Goal: Transaction & Acquisition: Purchase product/service

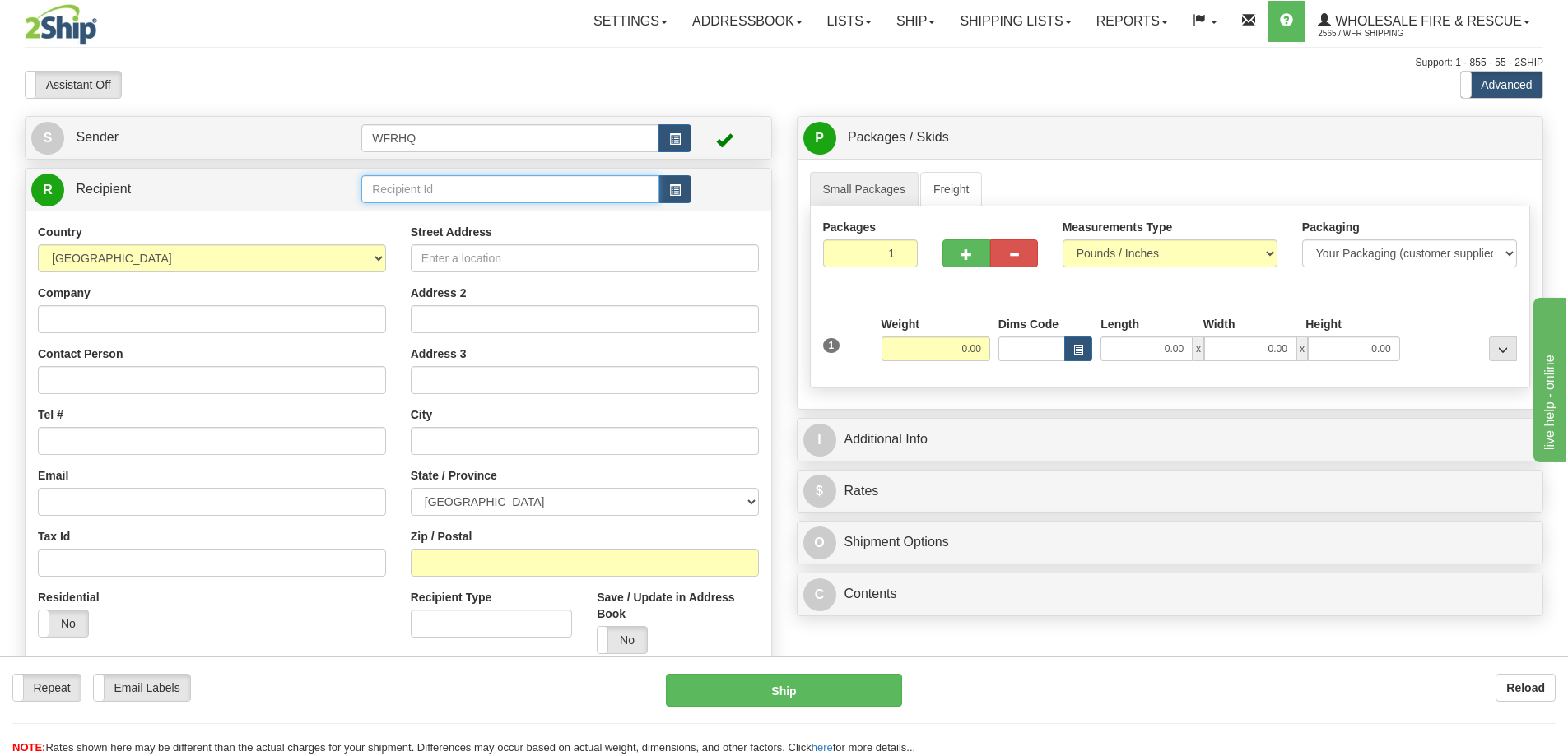
click at [429, 179] on input "text" at bounding box center [510, 189] width 298 height 28
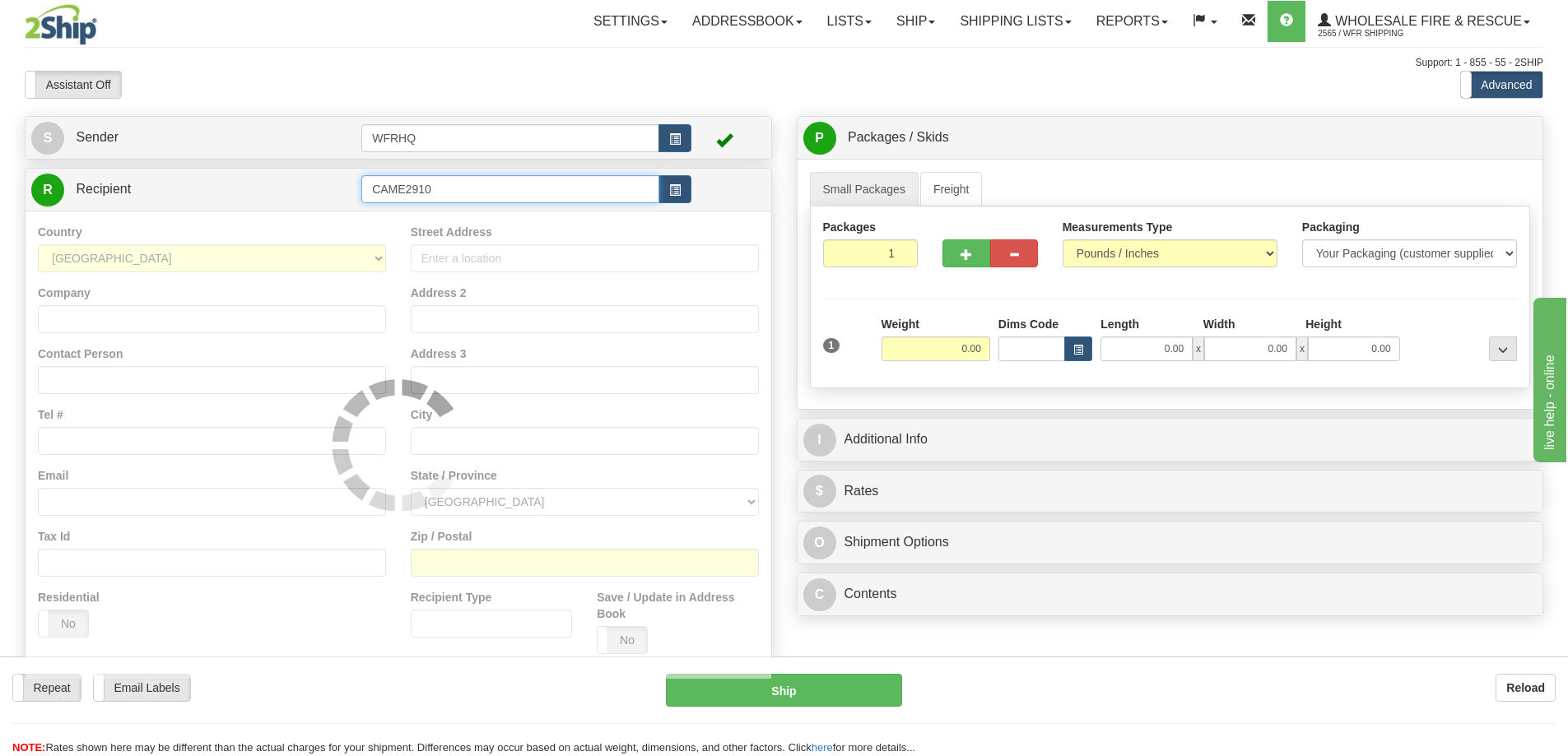
type input "CAME2910"
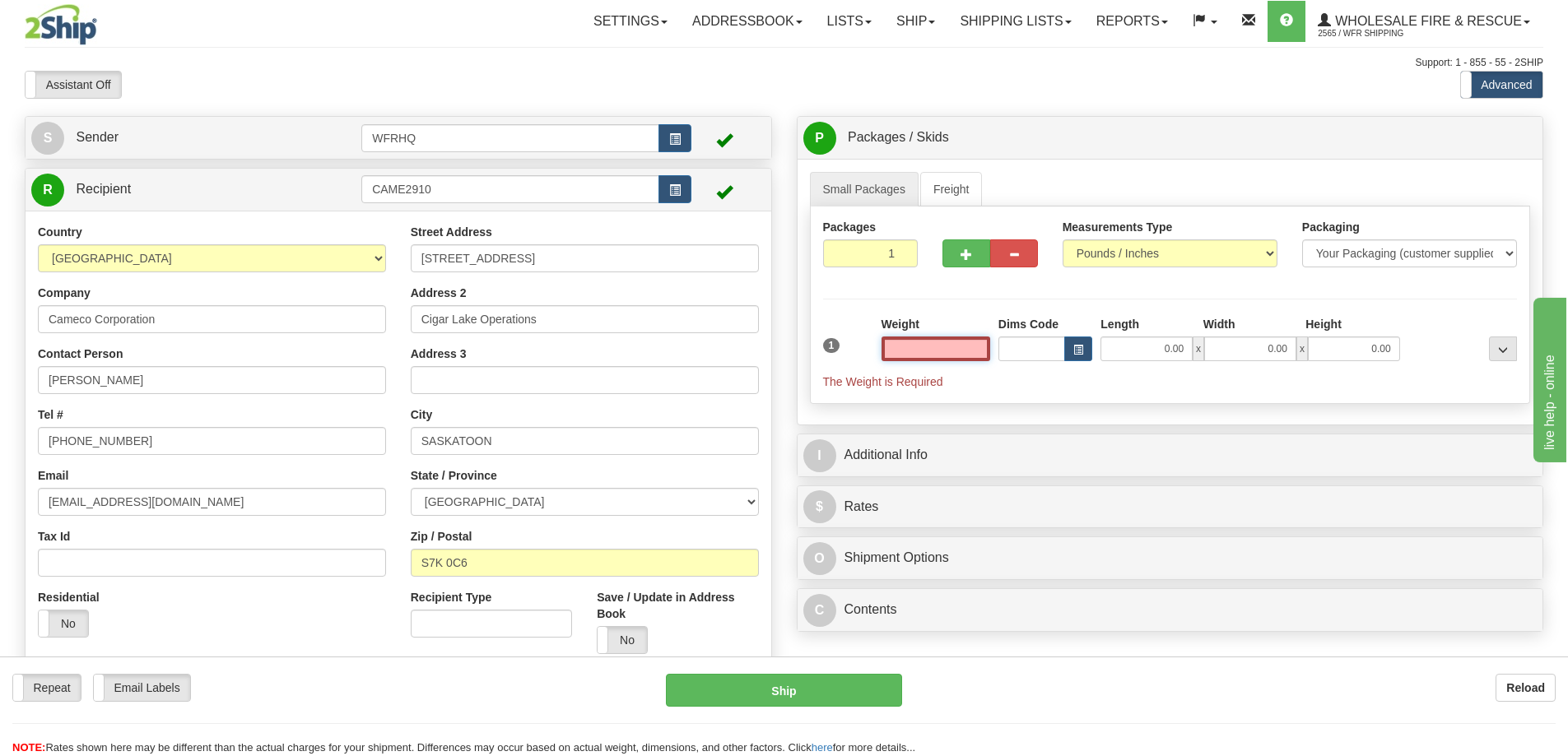
click at [964, 344] on input "text" at bounding box center [935, 348] width 109 height 25
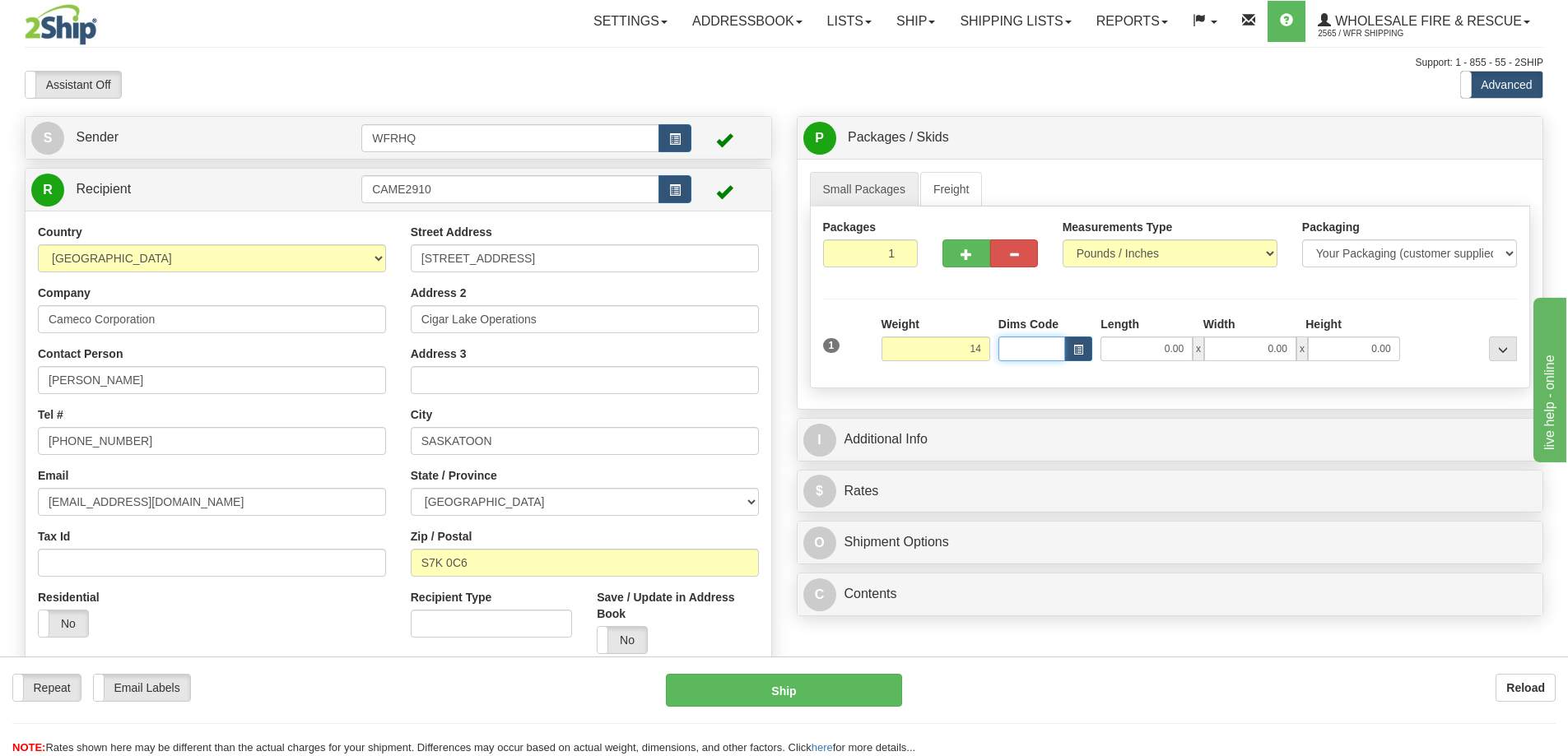
type input "14.00"
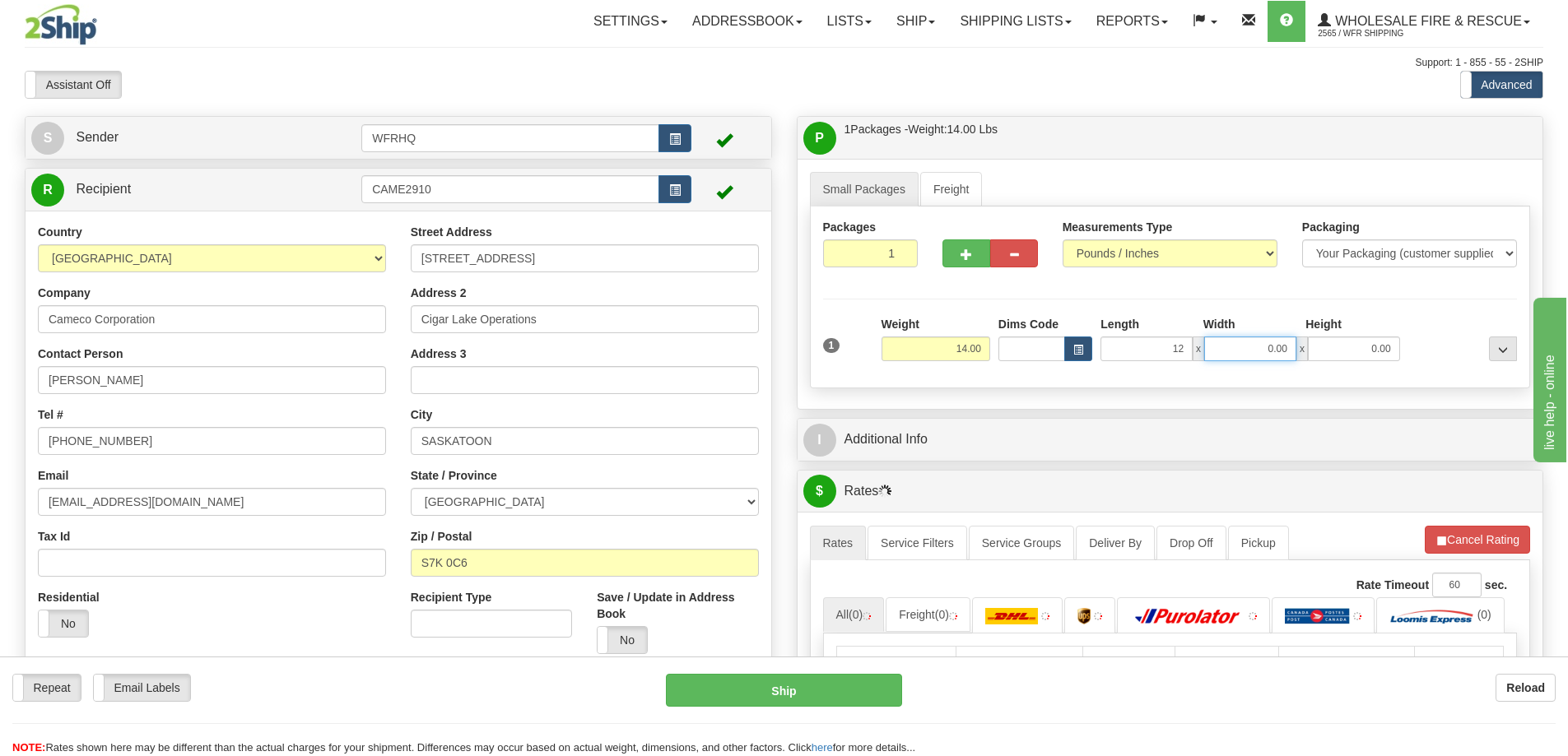
type input "12.00"
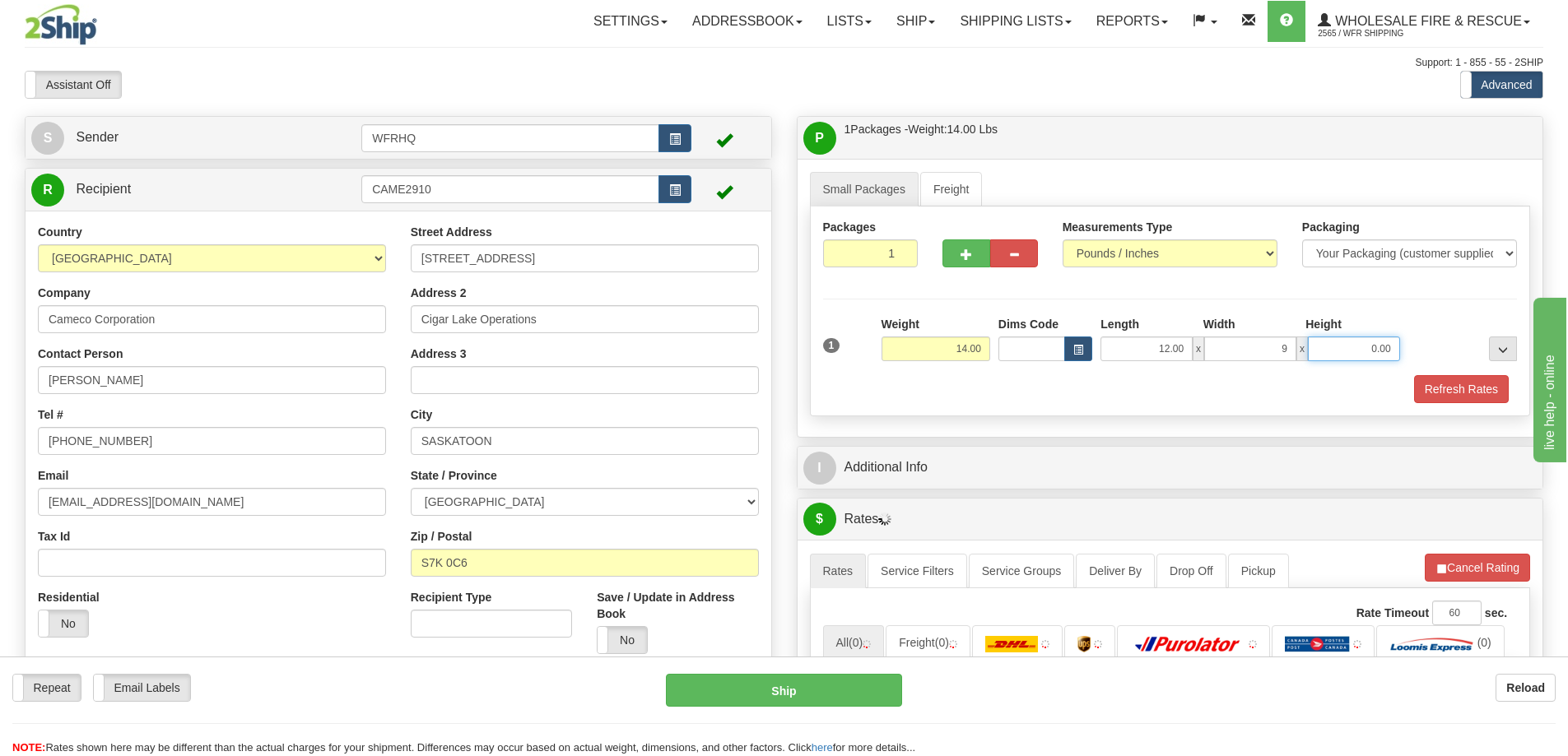
type input "9.00"
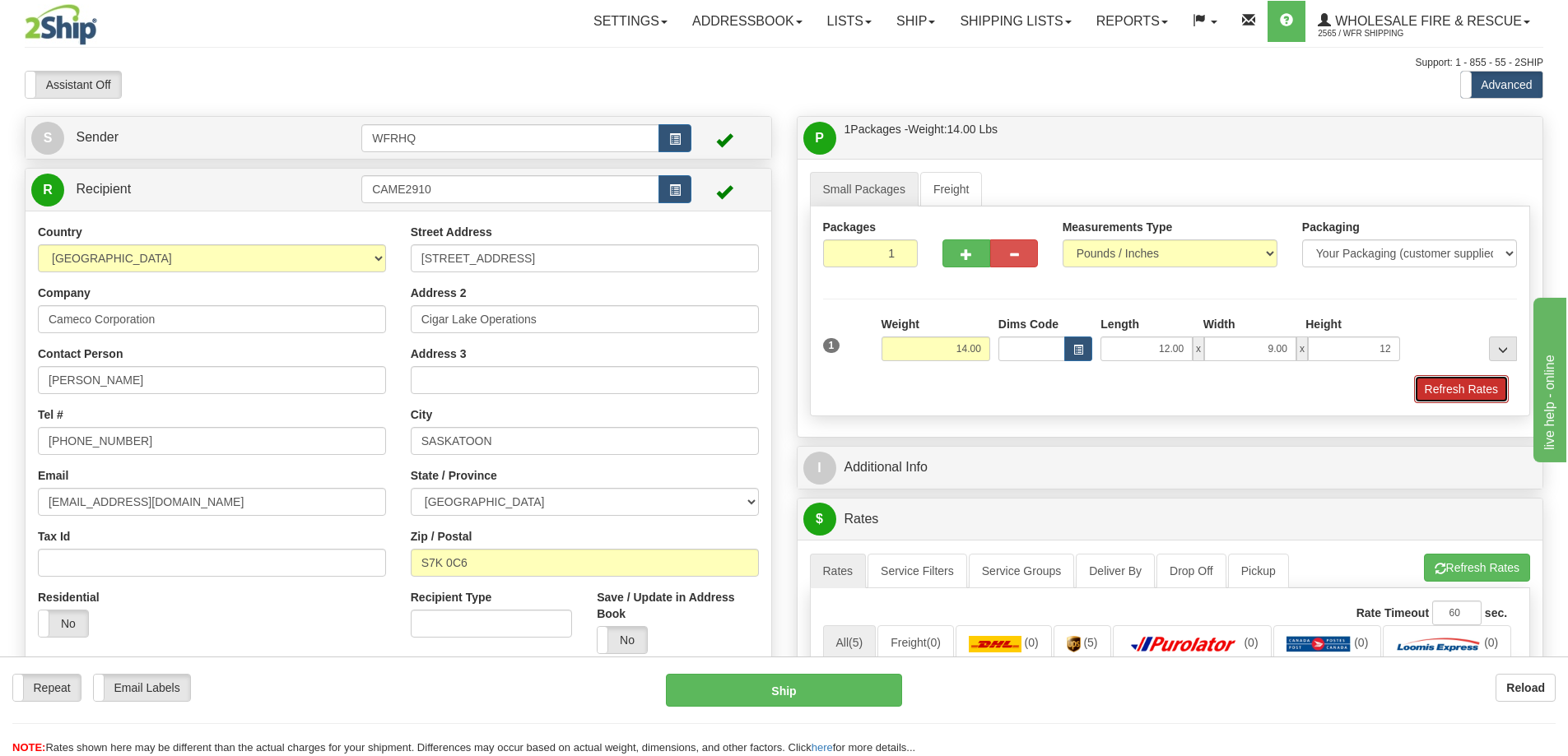
type input "12.00"
click at [1433, 379] on button "Refresh Rates" at bounding box center [1461, 389] width 95 height 28
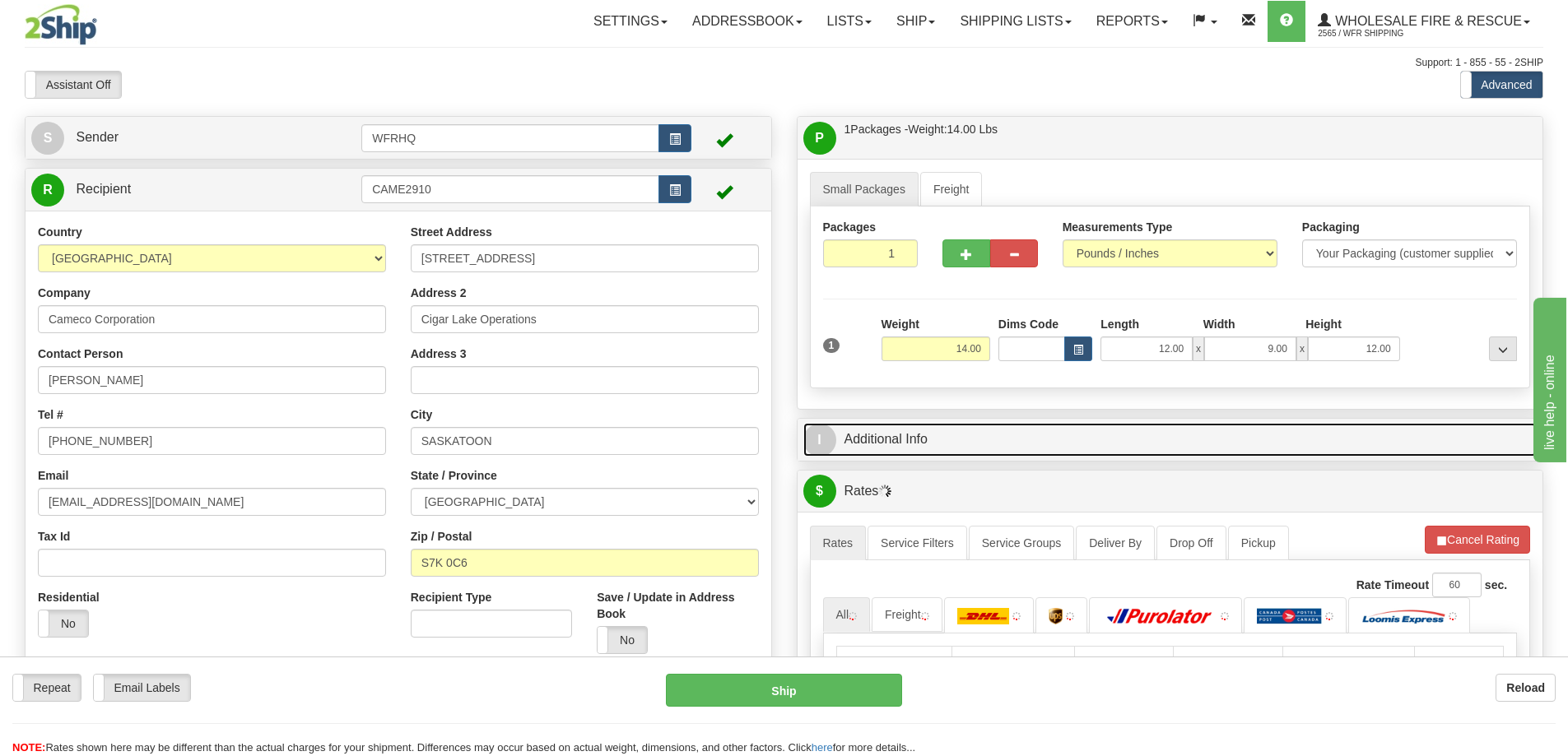
click at [952, 426] on link "I Additional Info" at bounding box center [1170, 439] width 734 height 33
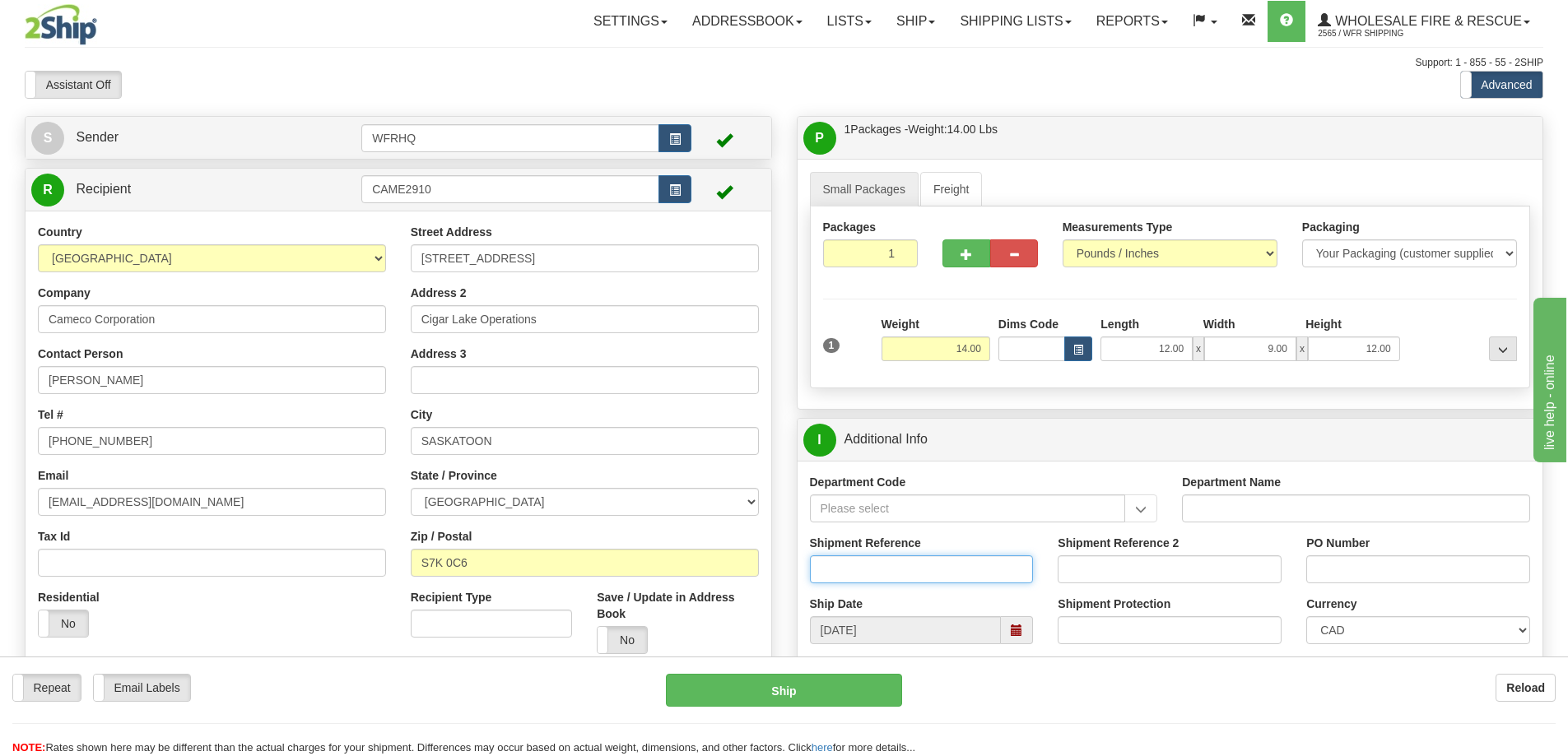
click at [876, 560] on input "Shipment Reference" at bounding box center [921, 569] width 224 height 28
type input "S46388-30628, S46010-30418"
type input "CC - [PERSON_NAME],"
drag, startPoint x: 214, startPoint y: 375, endPoint x: -549, endPoint y: 338, distance: 763.9
click at [0, 338] on html "Training Course Close Toggle navigation Settings Shipping Preferences New Sende…" at bounding box center [784, 378] width 1568 height 756
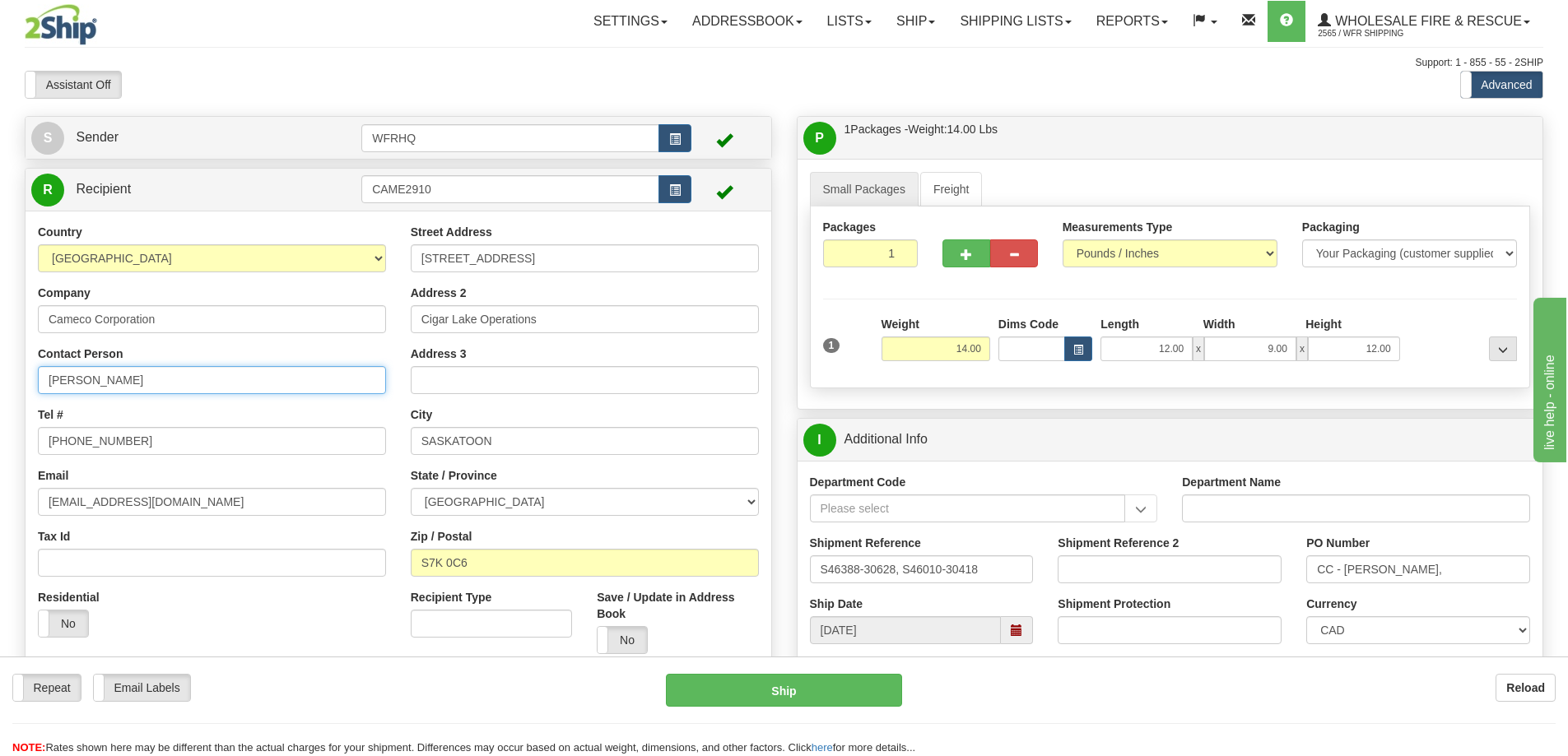
type input "[PERSON_NAME]"
click at [1460, 577] on input "CC - [PERSON_NAME]," at bounding box center [1417, 569] width 224 height 28
click at [1020, 638] on span at bounding box center [1017, 630] width 32 height 28
type input "CC - [PERSON_NAME], 4500903796"
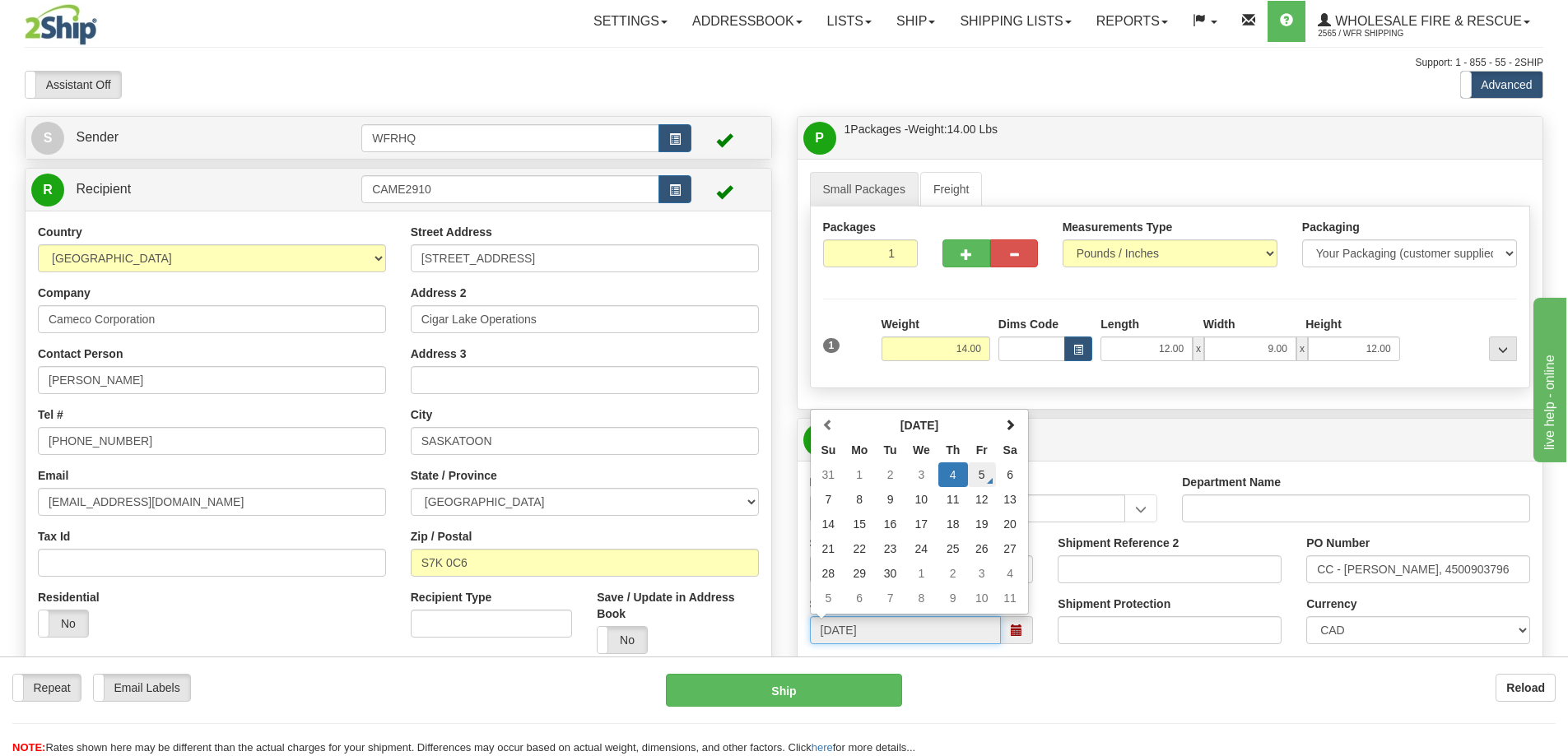
click at [973, 475] on td "5" at bounding box center [981, 474] width 28 height 25
type input "[DATE]"
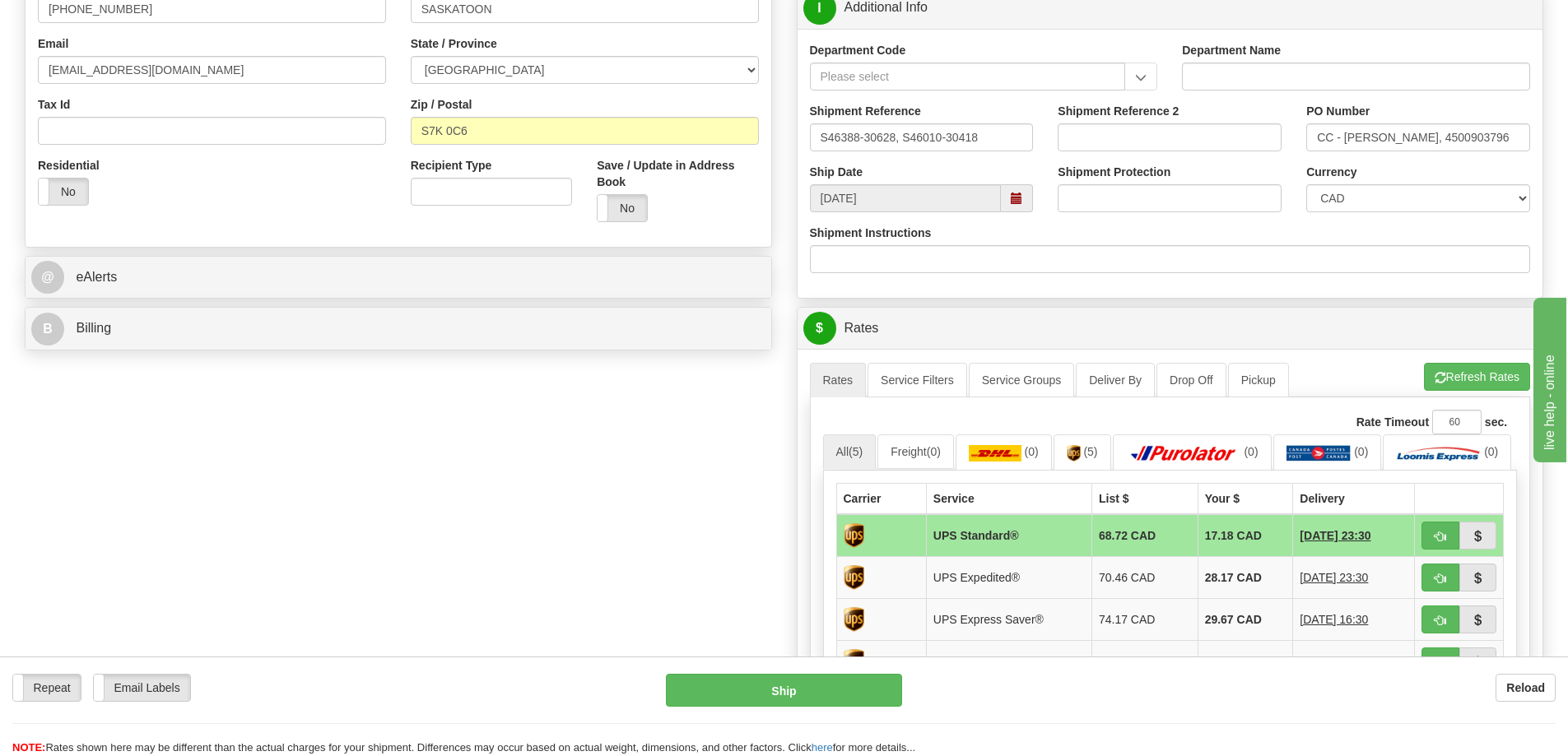
scroll to position [494, 0]
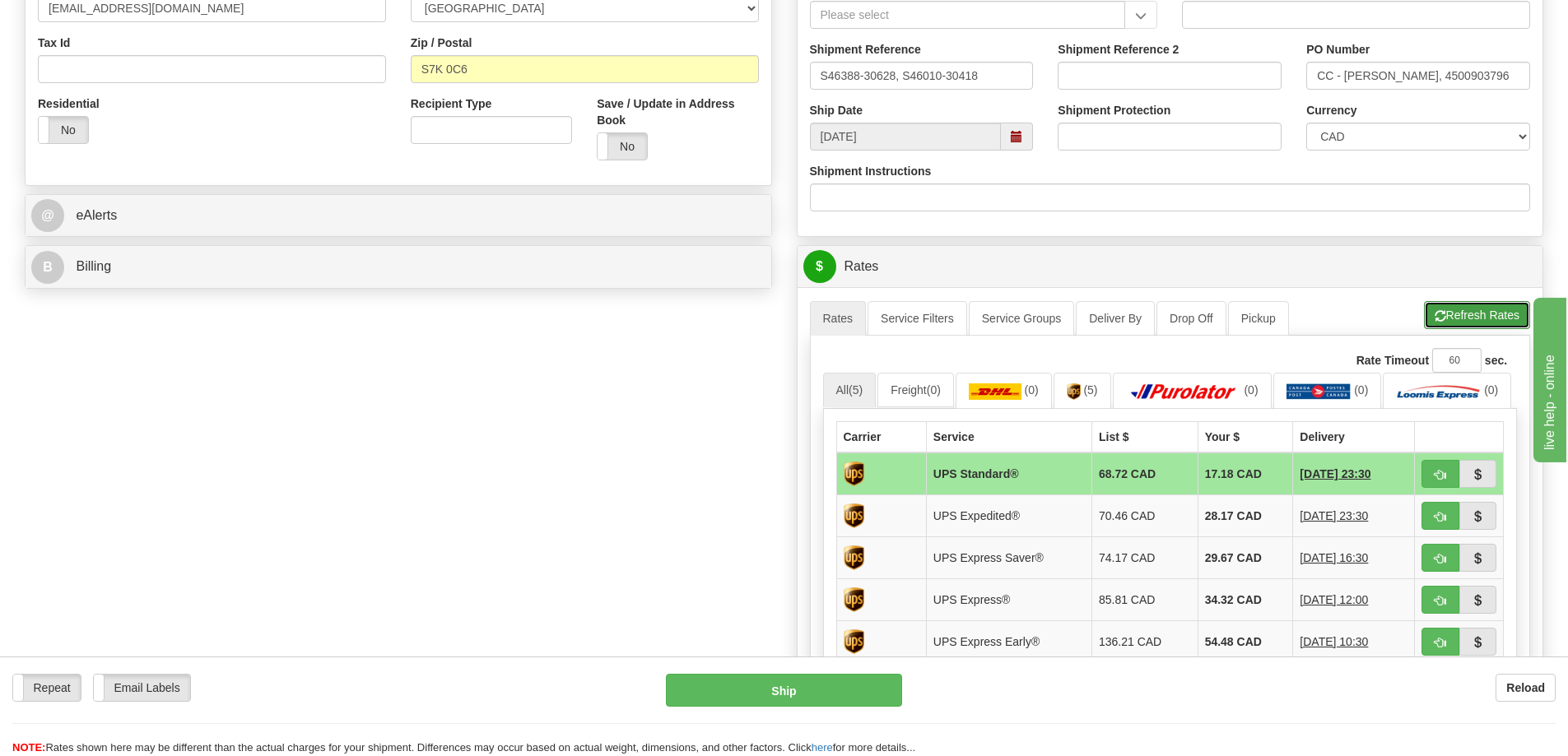
click at [1478, 326] on button "Refresh Rates" at bounding box center [1477, 315] width 106 height 28
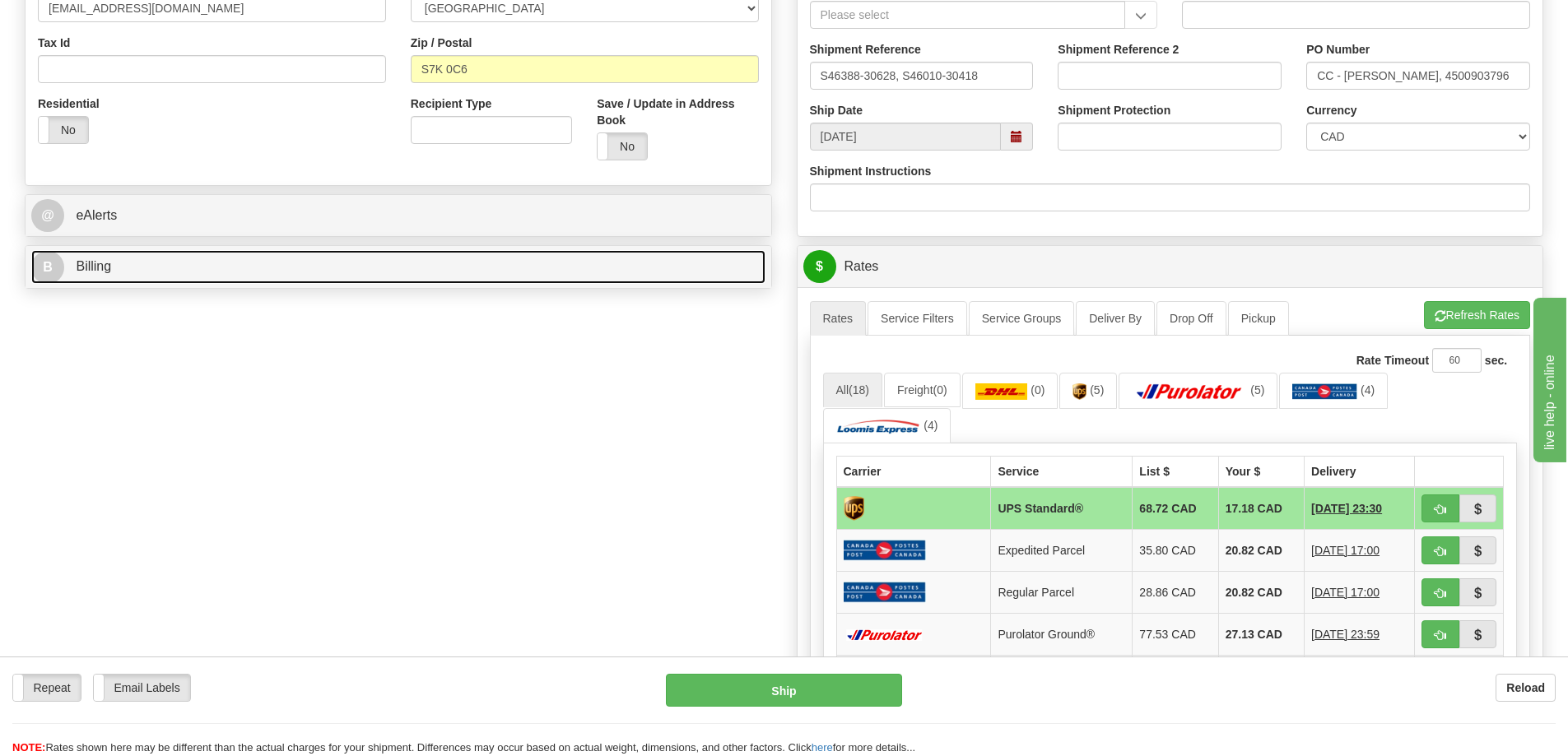
click at [224, 259] on link "B Billing" at bounding box center [398, 266] width 734 height 33
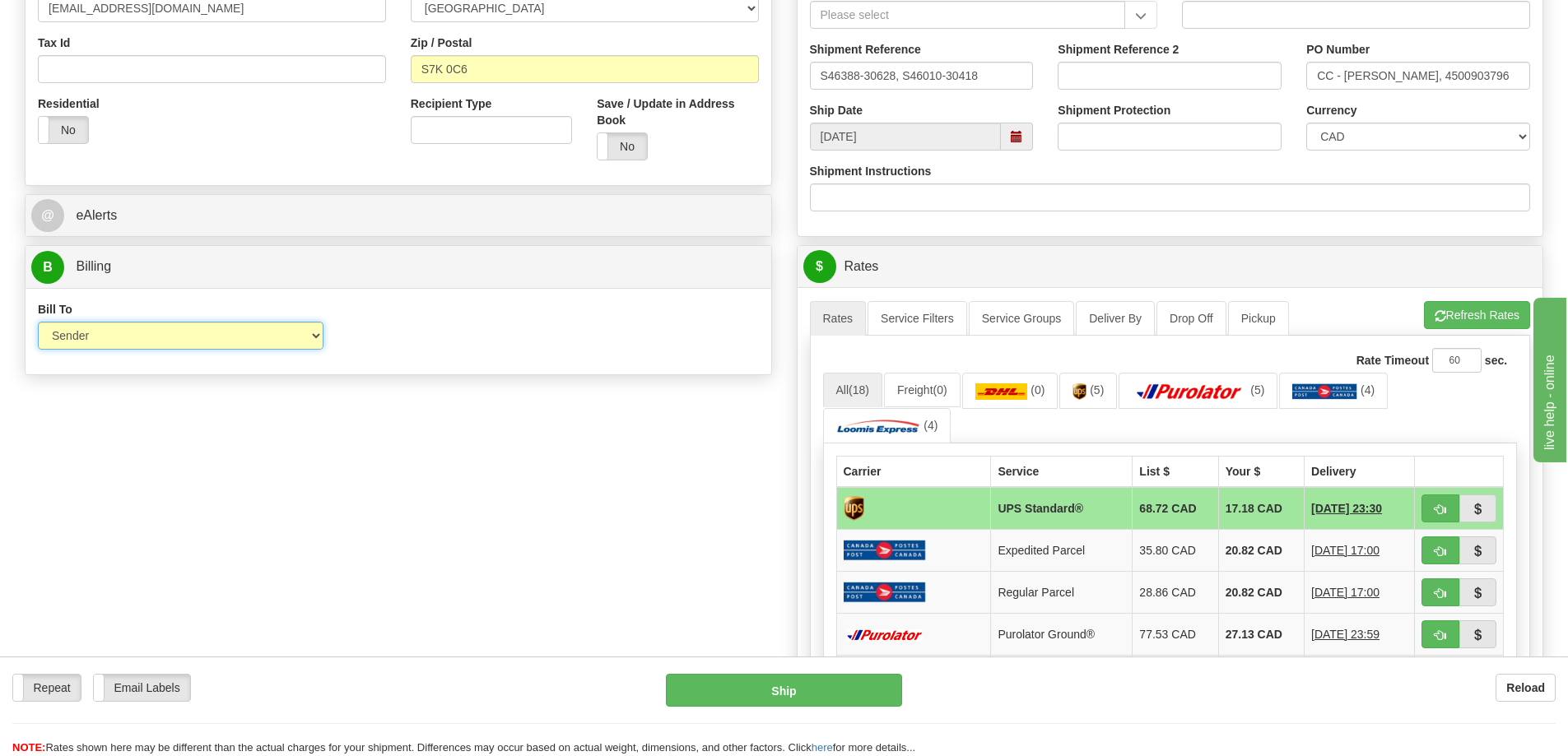
drag, startPoint x: 153, startPoint y: 339, endPoint x: 145, endPoint y: 346, distance: 10.6
click at [153, 339] on select "Sender Recipient Third Party Collect" at bounding box center [180, 336] width 285 height 28
select select "2"
click at [38, 322] on select "Sender Recipient Third Party Collect" at bounding box center [180, 336] width 285 height 28
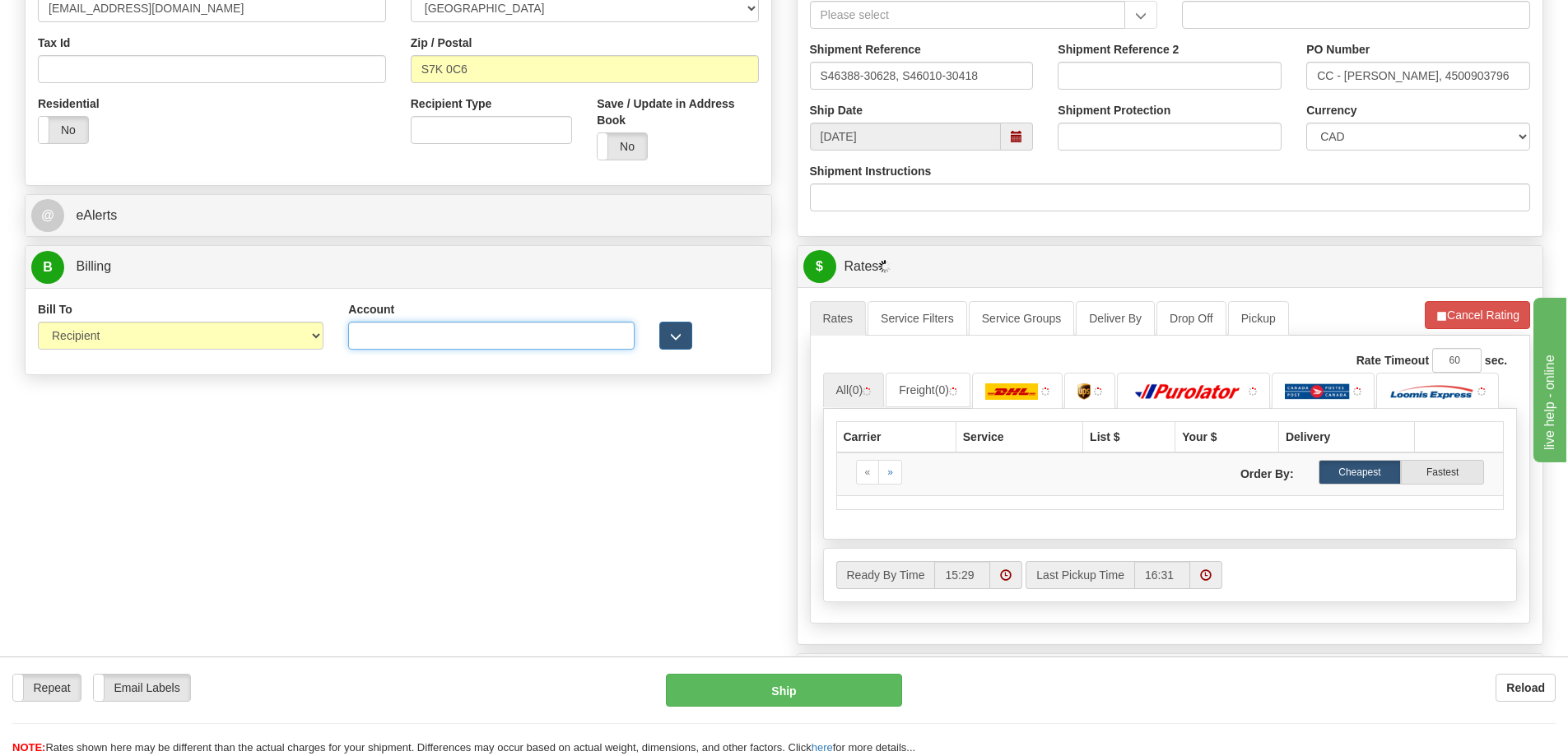
click at [383, 330] on input "Account" at bounding box center [491, 336] width 285 height 28
paste input "2158630"
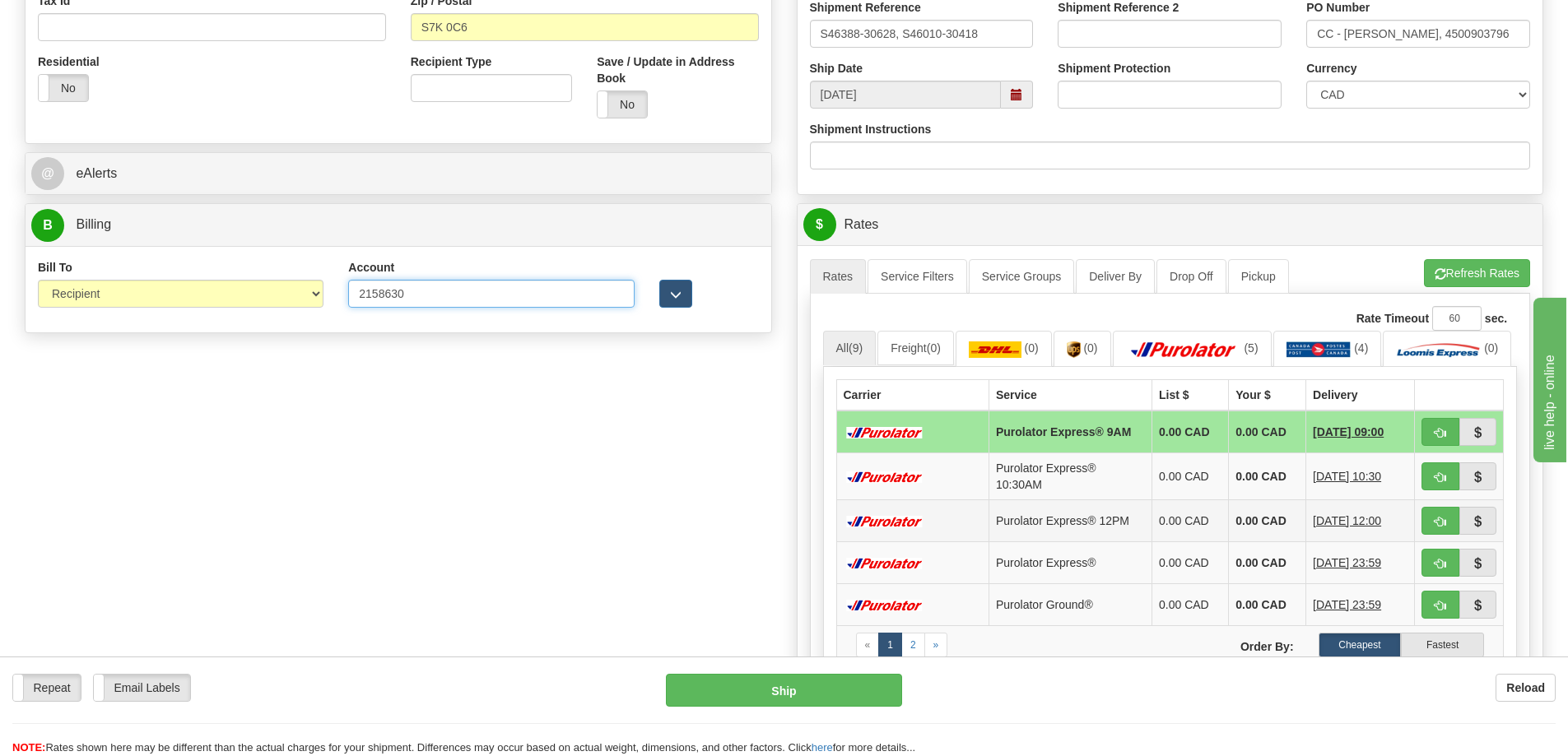
scroll to position [576, 0]
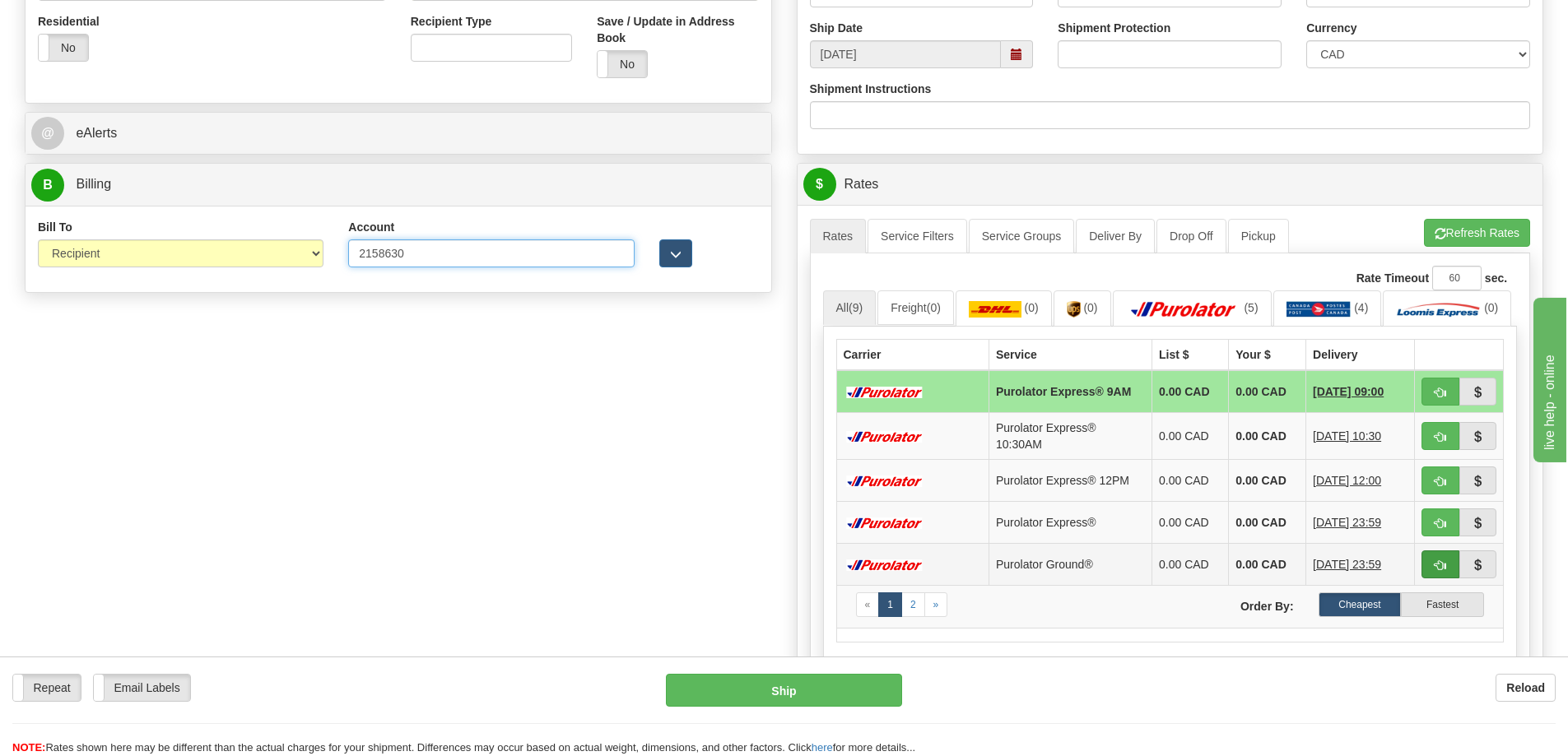
type input "2158630"
click at [1434, 571] on span "button" at bounding box center [1440, 565] width 11 height 10
type input "260"
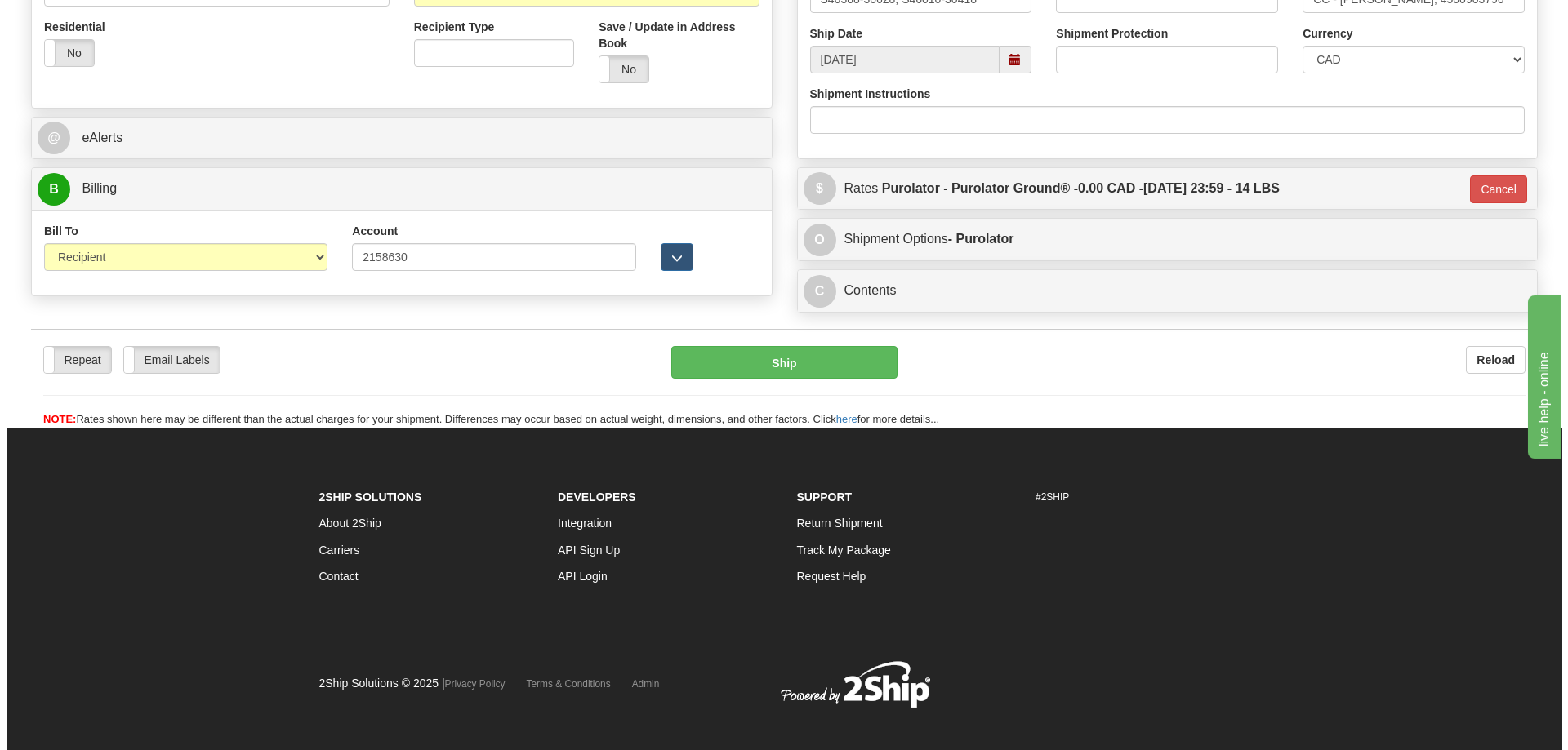
scroll to position [321, 0]
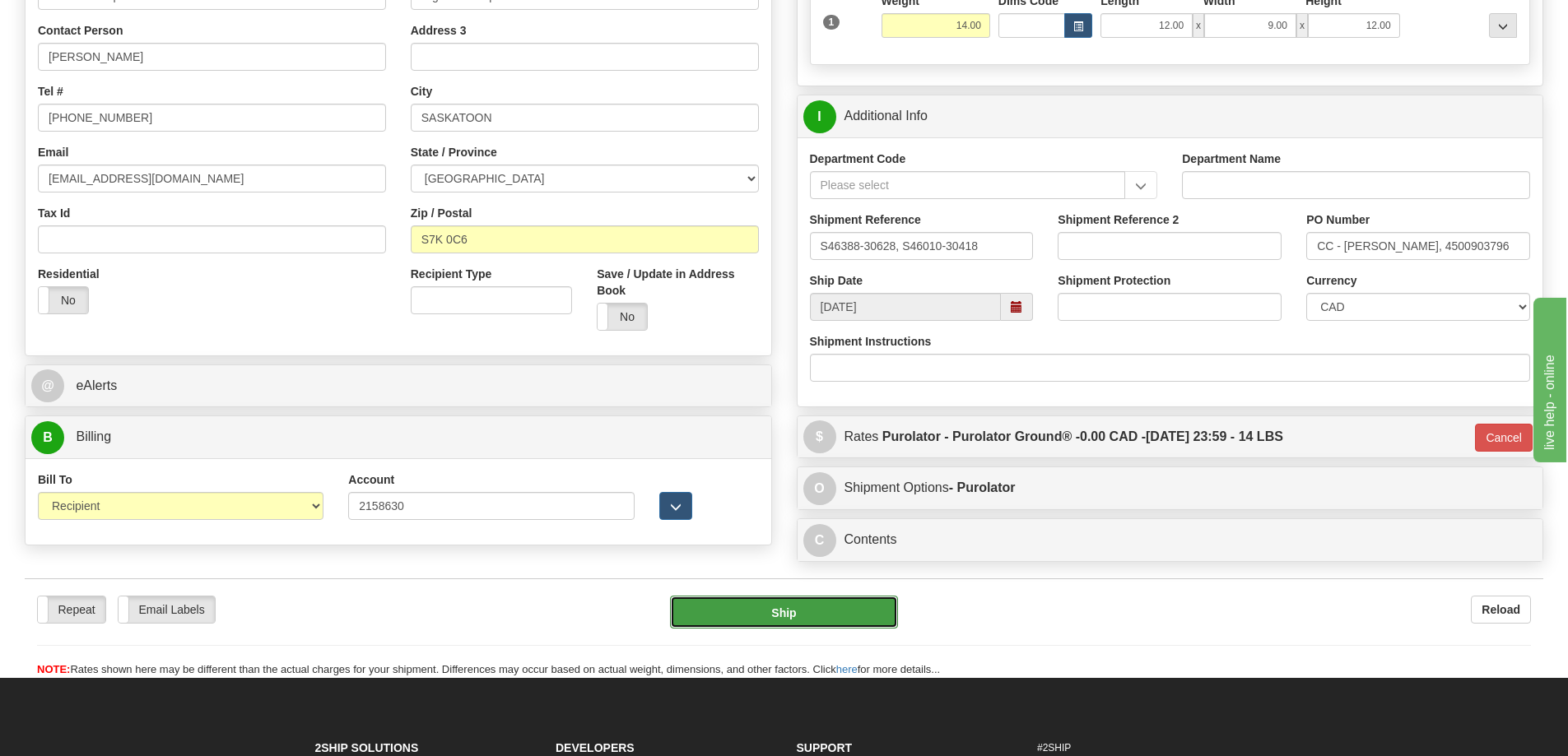
click at [849, 618] on button "Ship" at bounding box center [784, 612] width 228 height 33
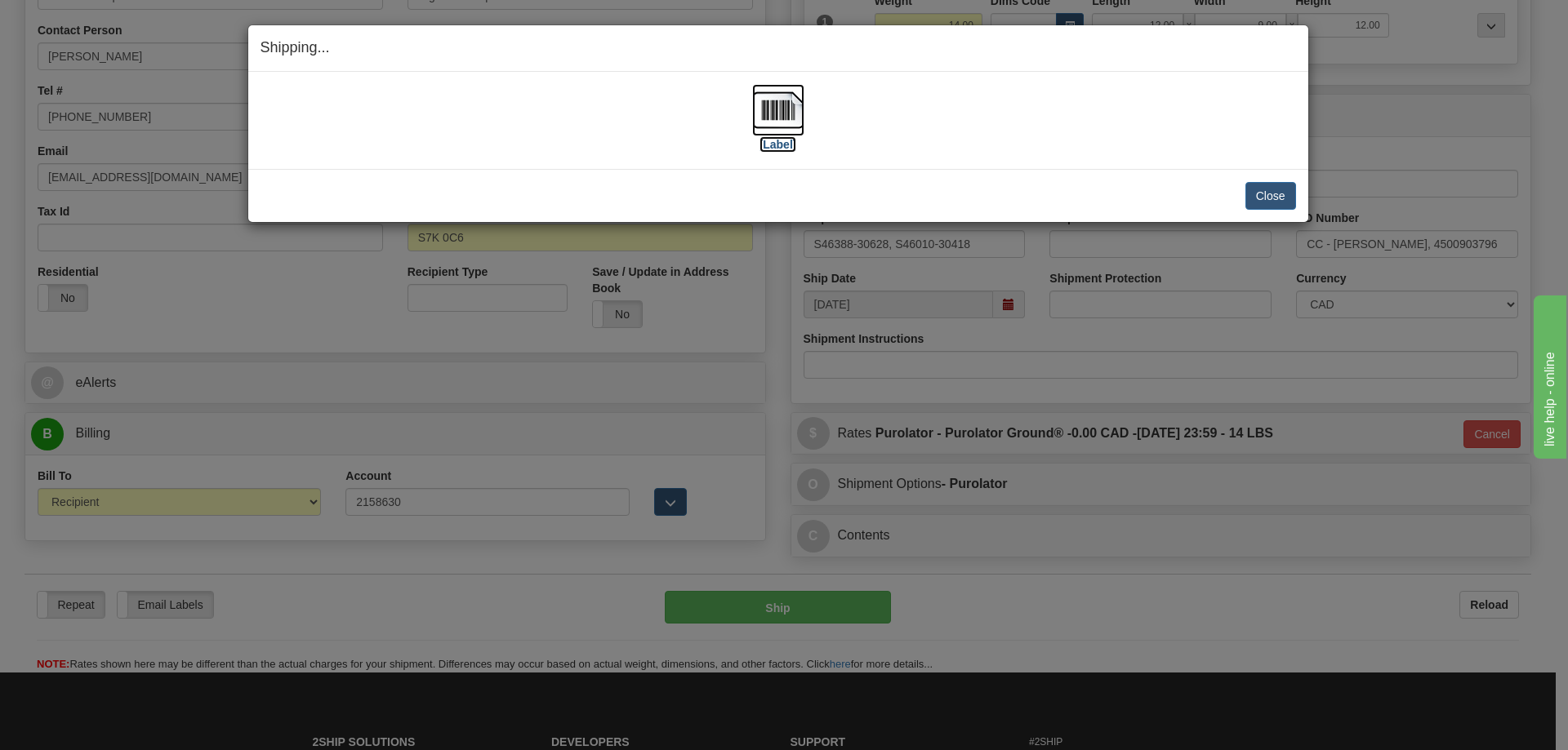
click at [788, 110] on img at bounding box center [778, 110] width 53 height 53
click at [1288, 198] on button "Close" at bounding box center [1271, 195] width 51 height 28
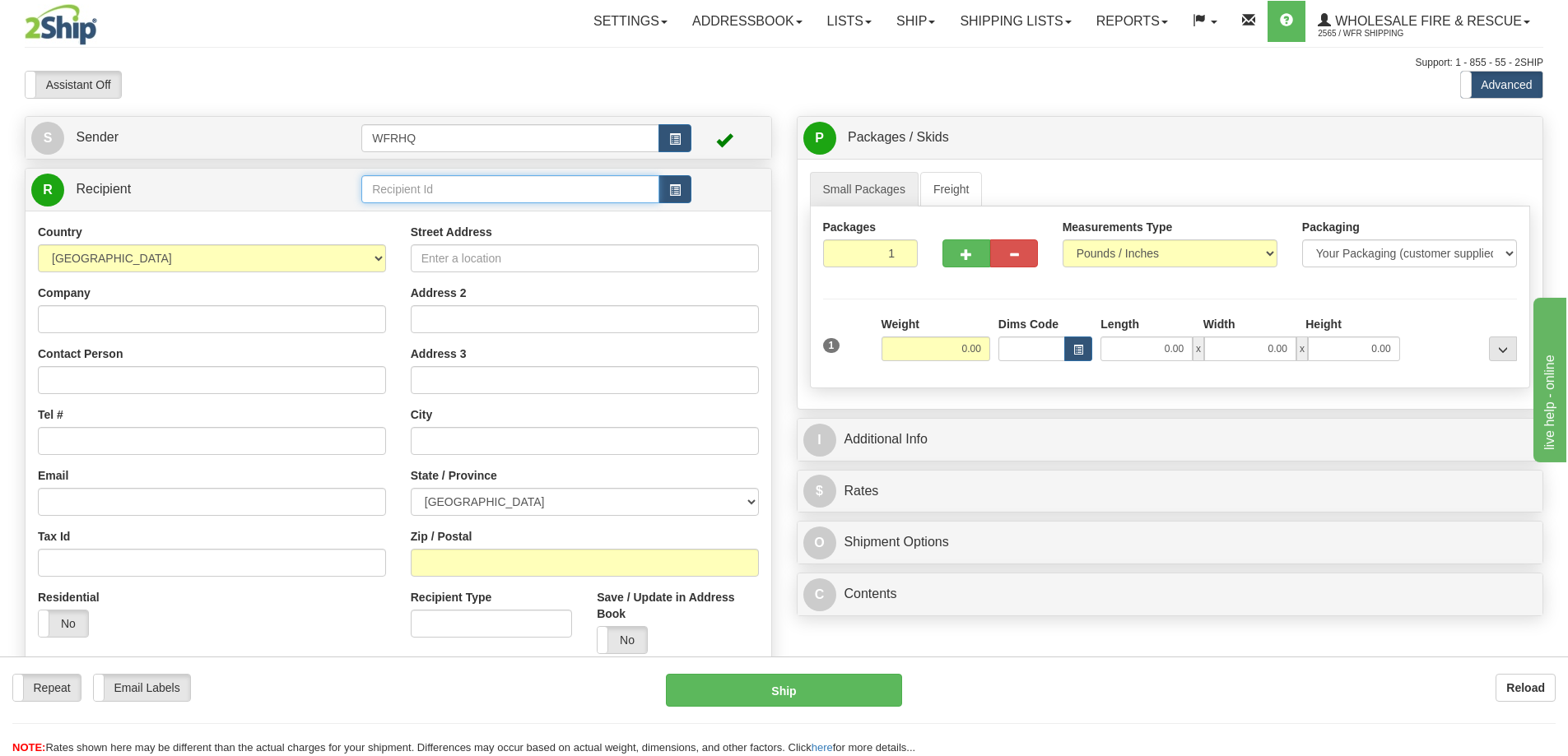
click at [410, 193] on input "text" at bounding box center [510, 189] width 298 height 28
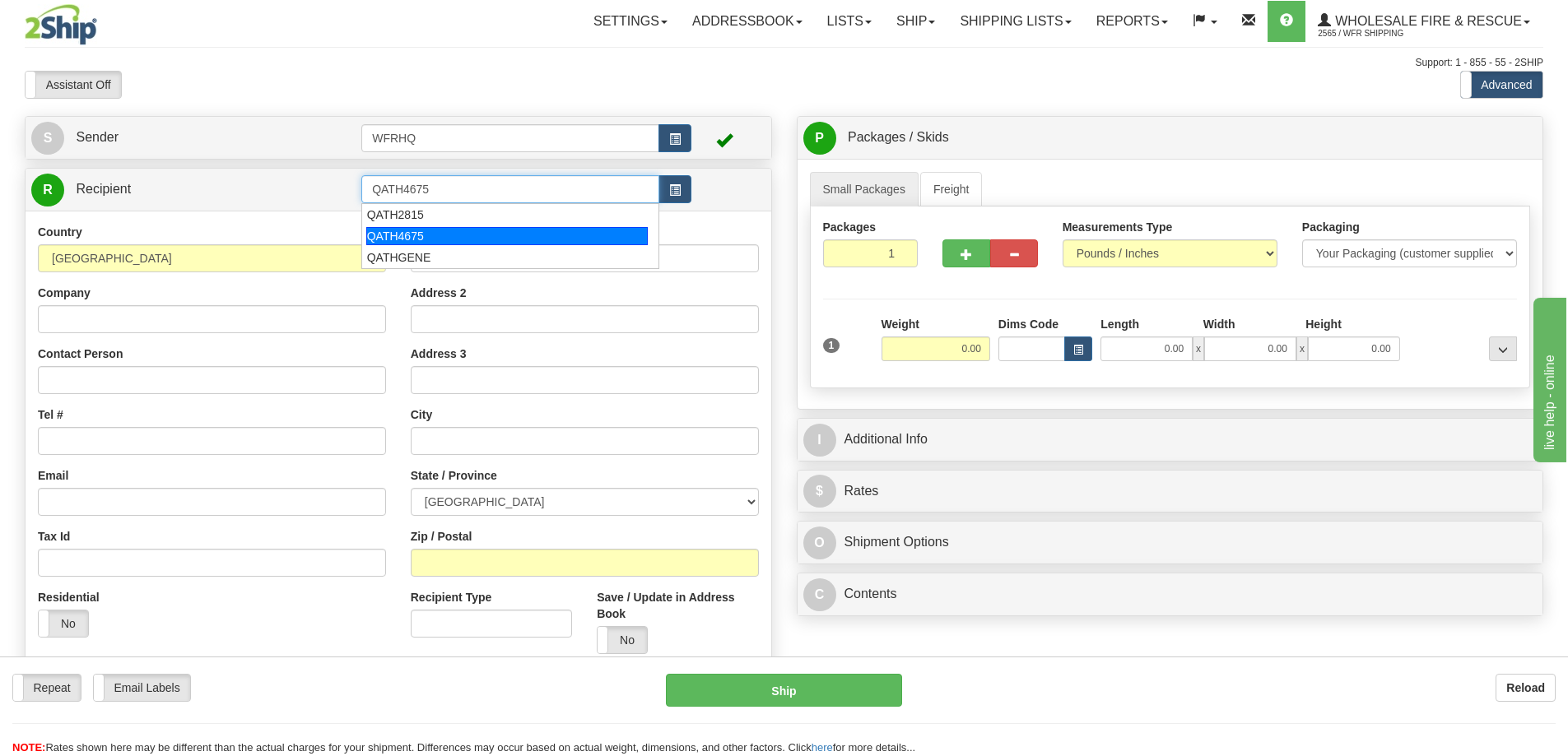
type input "QATH4675"
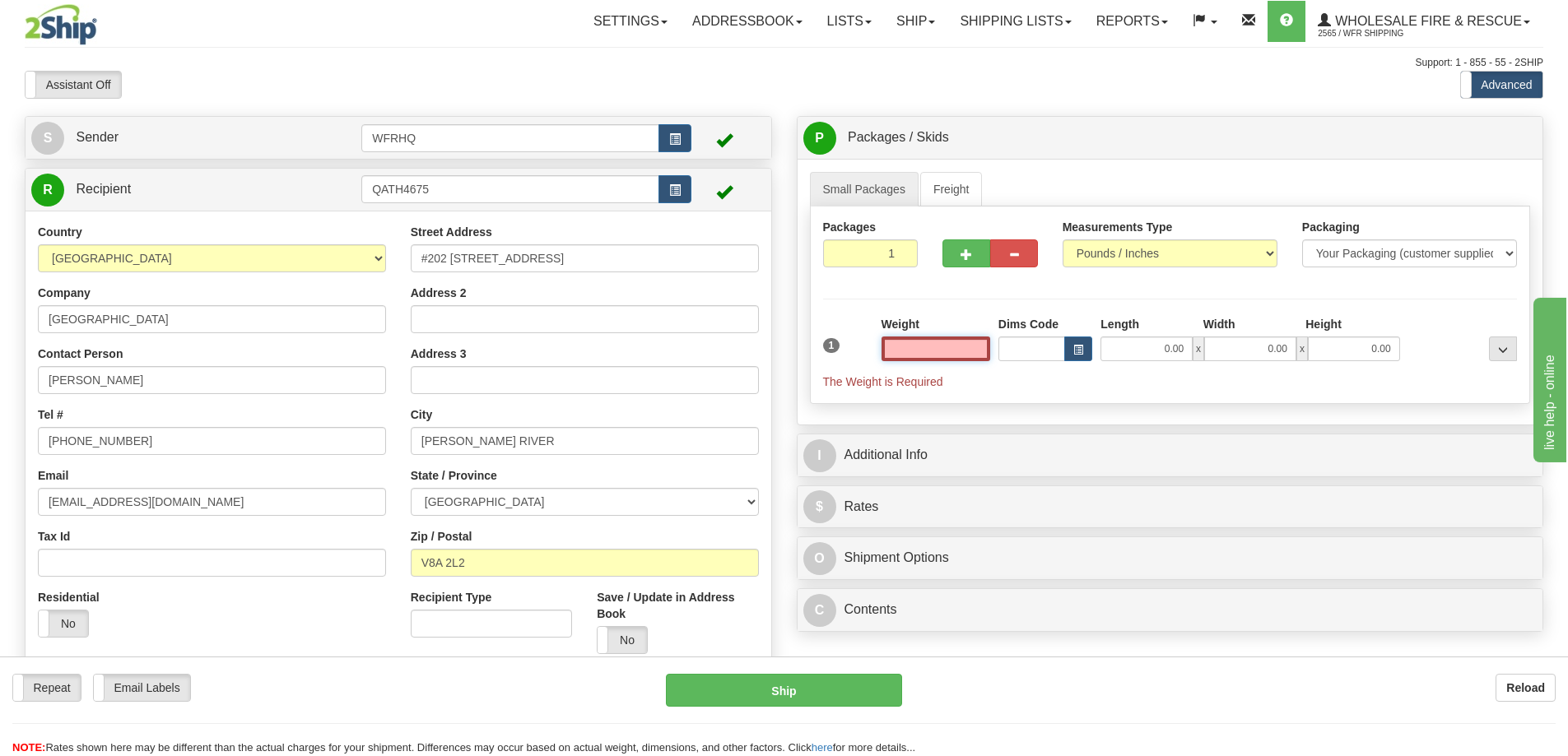
click at [940, 354] on input "text" at bounding box center [935, 348] width 109 height 25
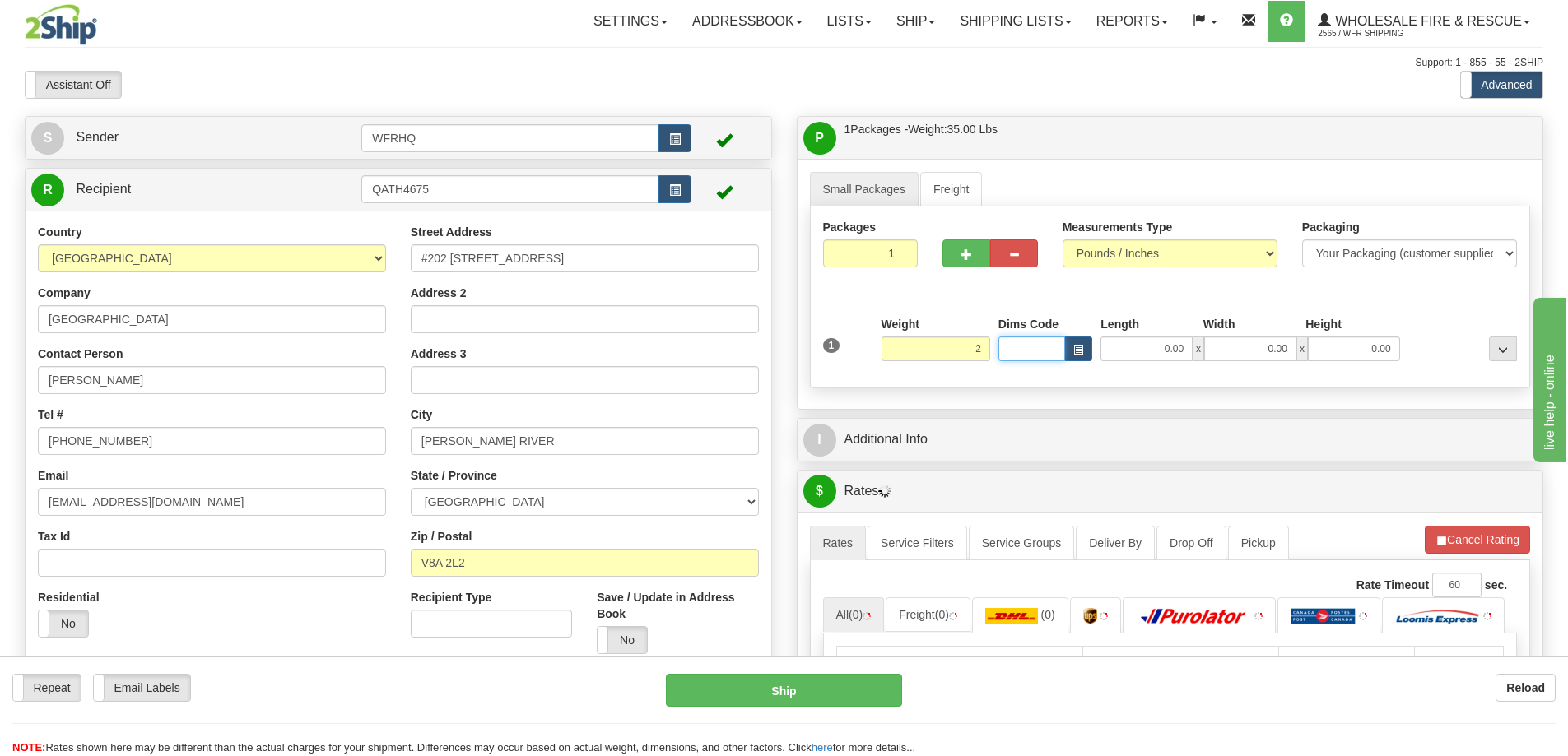
type input "2.00"
type input "8.00"
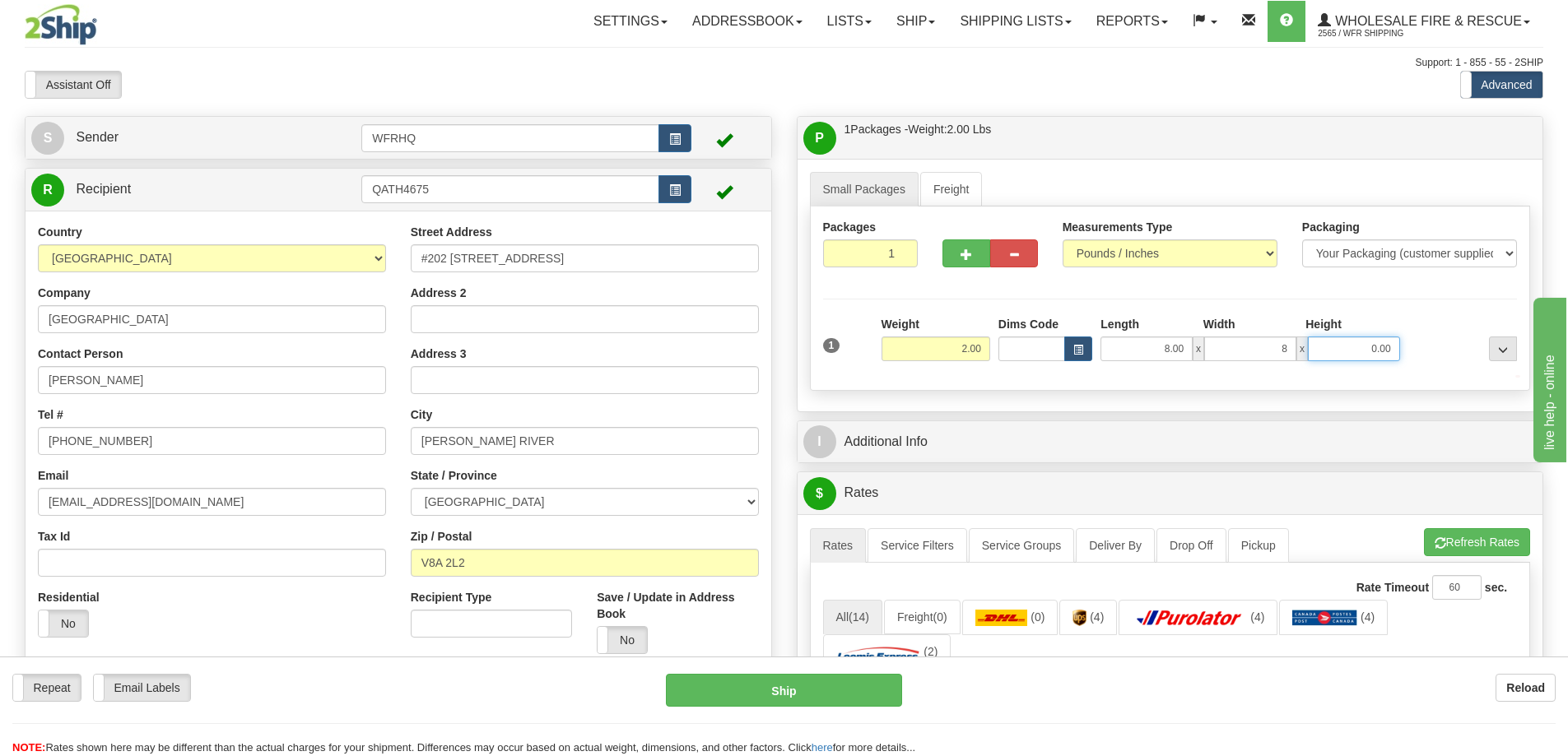
type input "8.00"
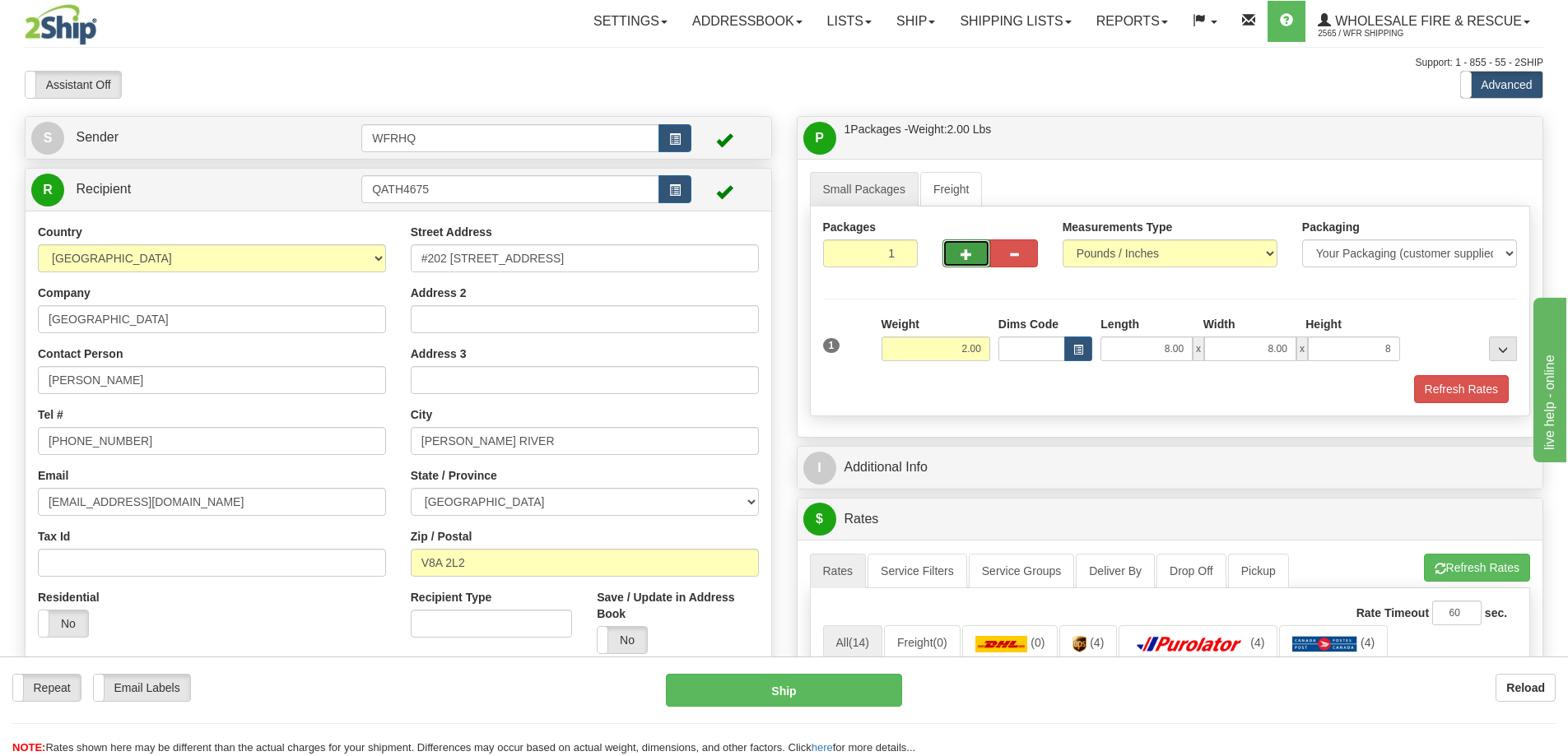
type input "8.00"
click at [961, 249] on span "button" at bounding box center [966, 254] width 11 height 10
radio input "true"
type input "2"
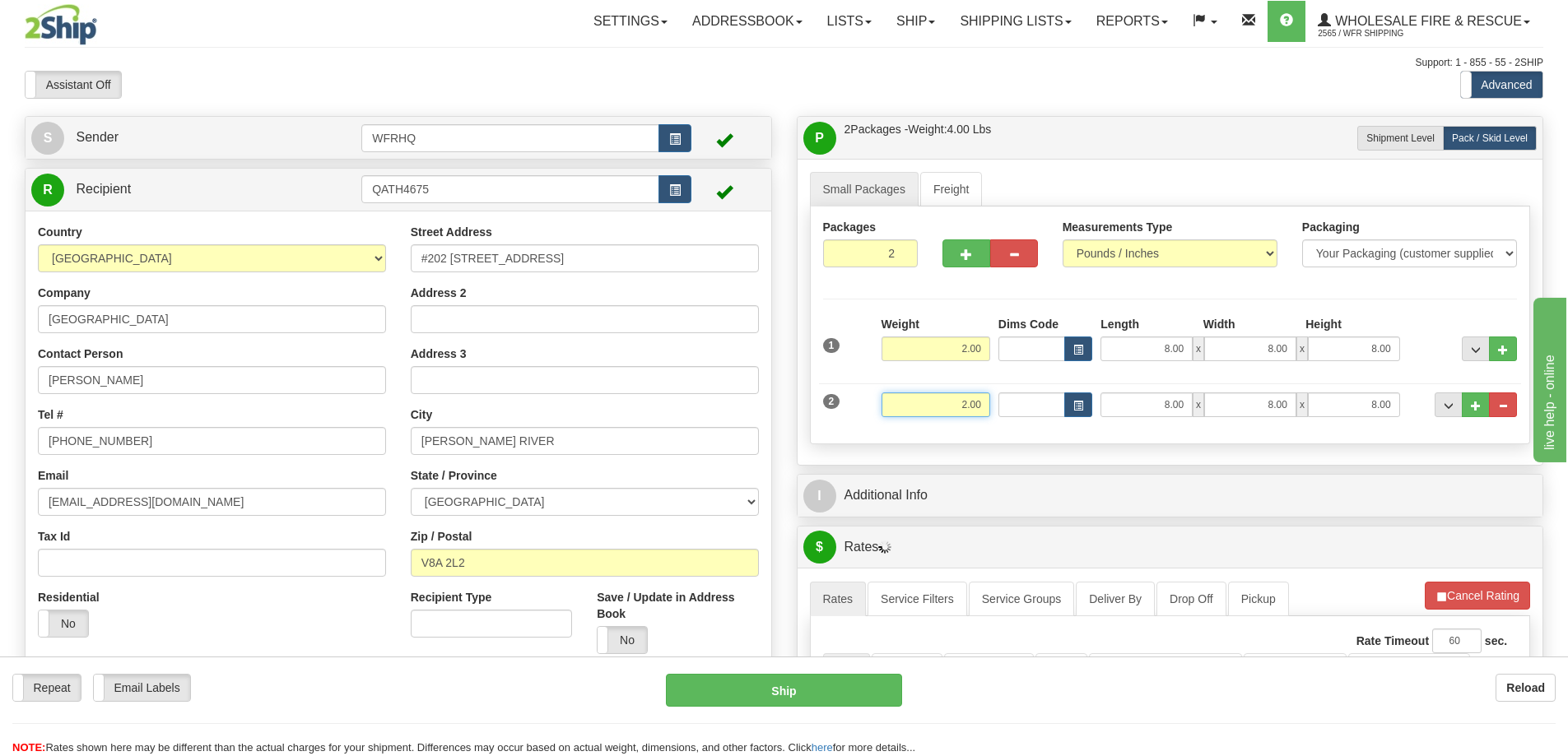
drag, startPoint x: 945, startPoint y: 404, endPoint x: 1128, endPoint y: 401, distance: 183.0
click at [1128, 401] on div "2 Weight 2.00 Dims Code Length Width Height" at bounding box center [1170, 402] width 703 height 55
type input "35.00"
type input "18.00"
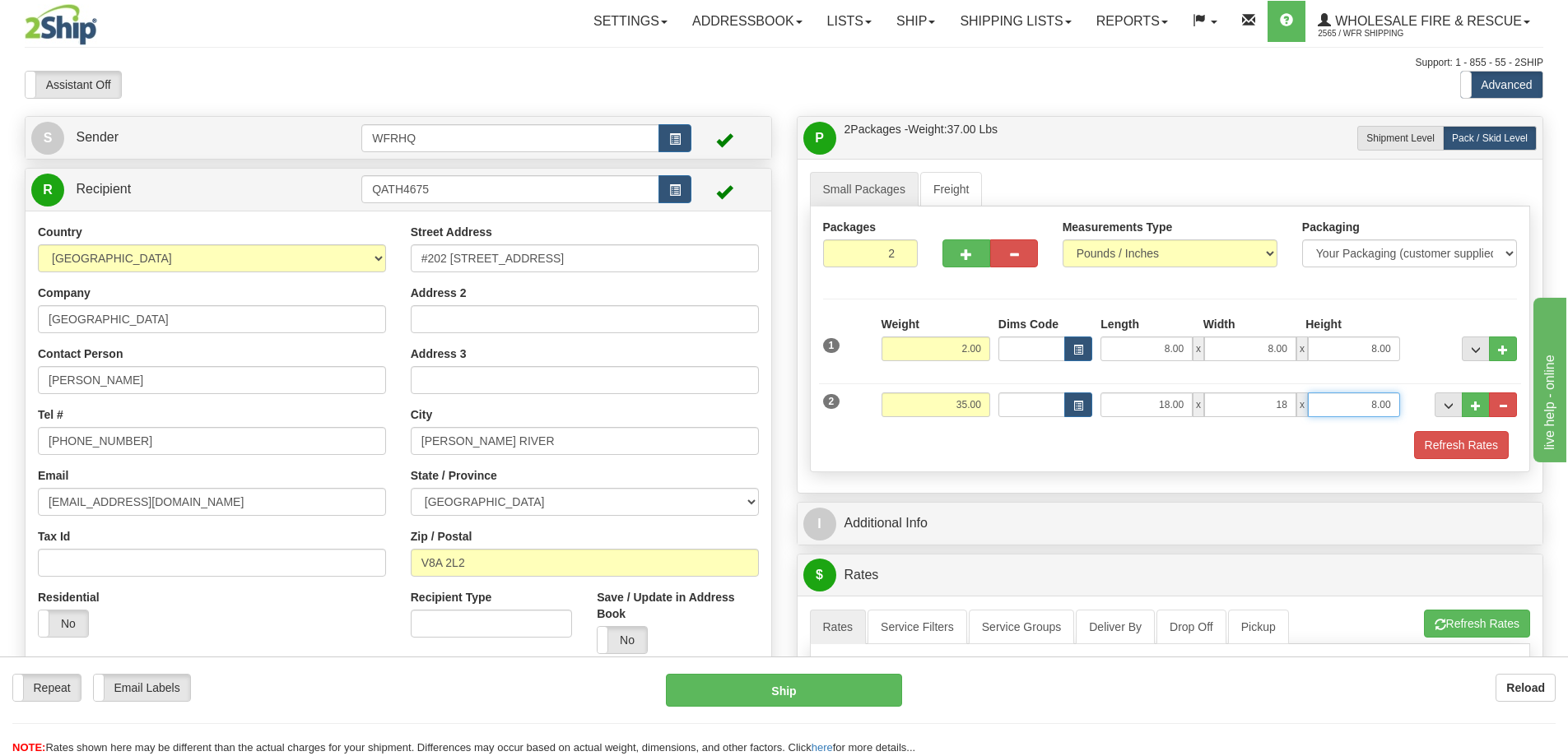
type input "18.00"
type input "7.00"
click at [953, 251] on button "button" at bounding box center [966, 253] width 48 height 28
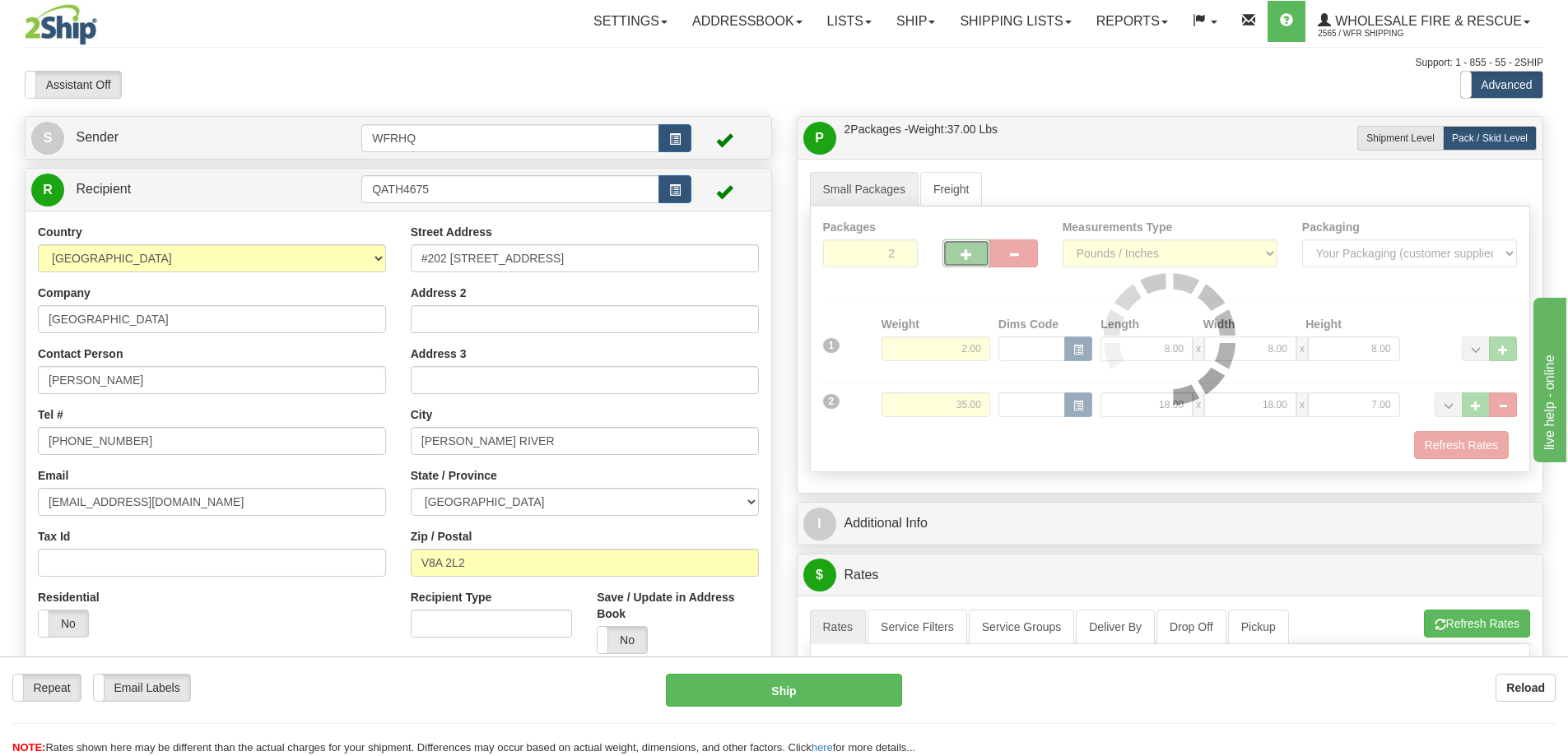
type input "3"
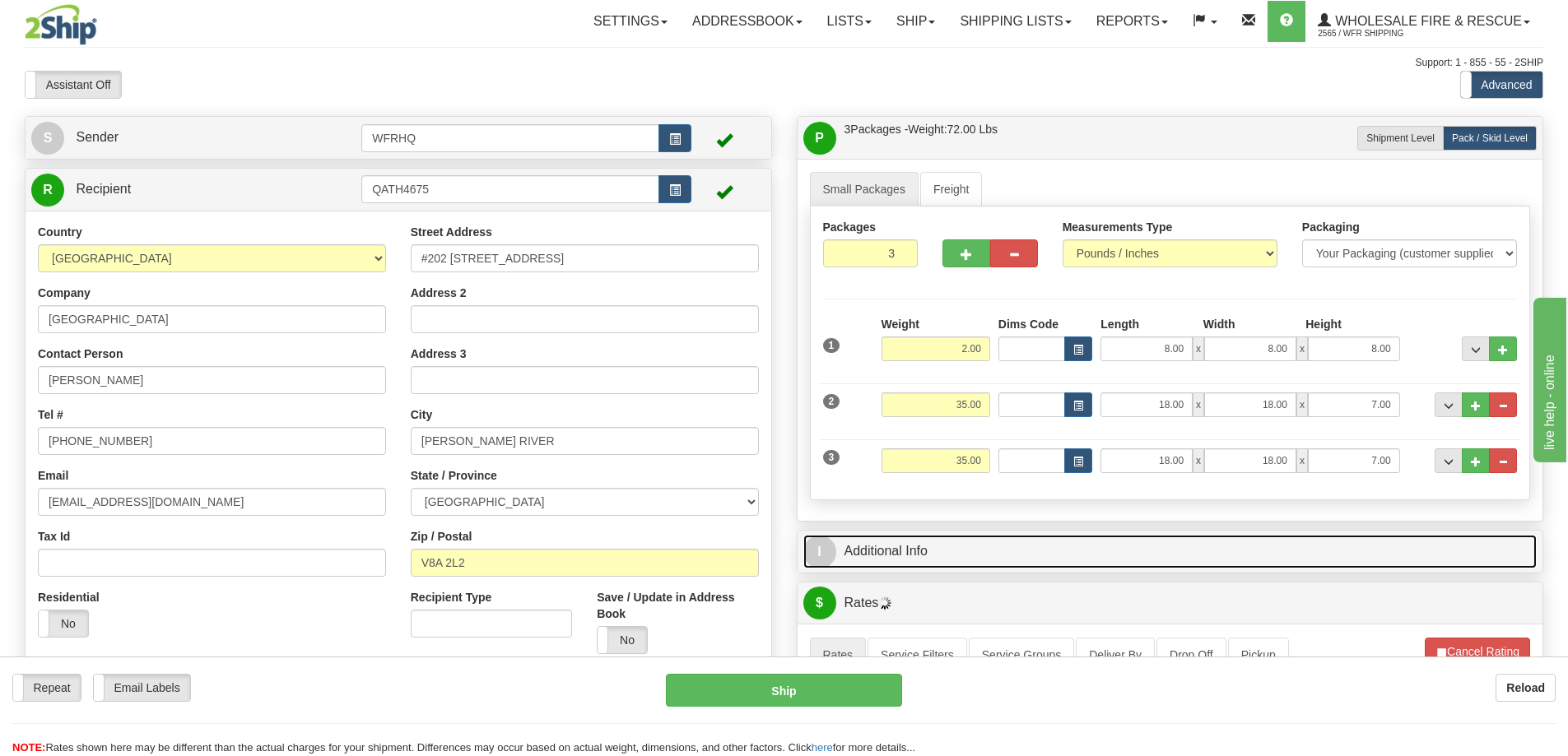
click at [1276, 557] on link "I Additional Info" at bounding box center [1170, 551] width 734 height 33
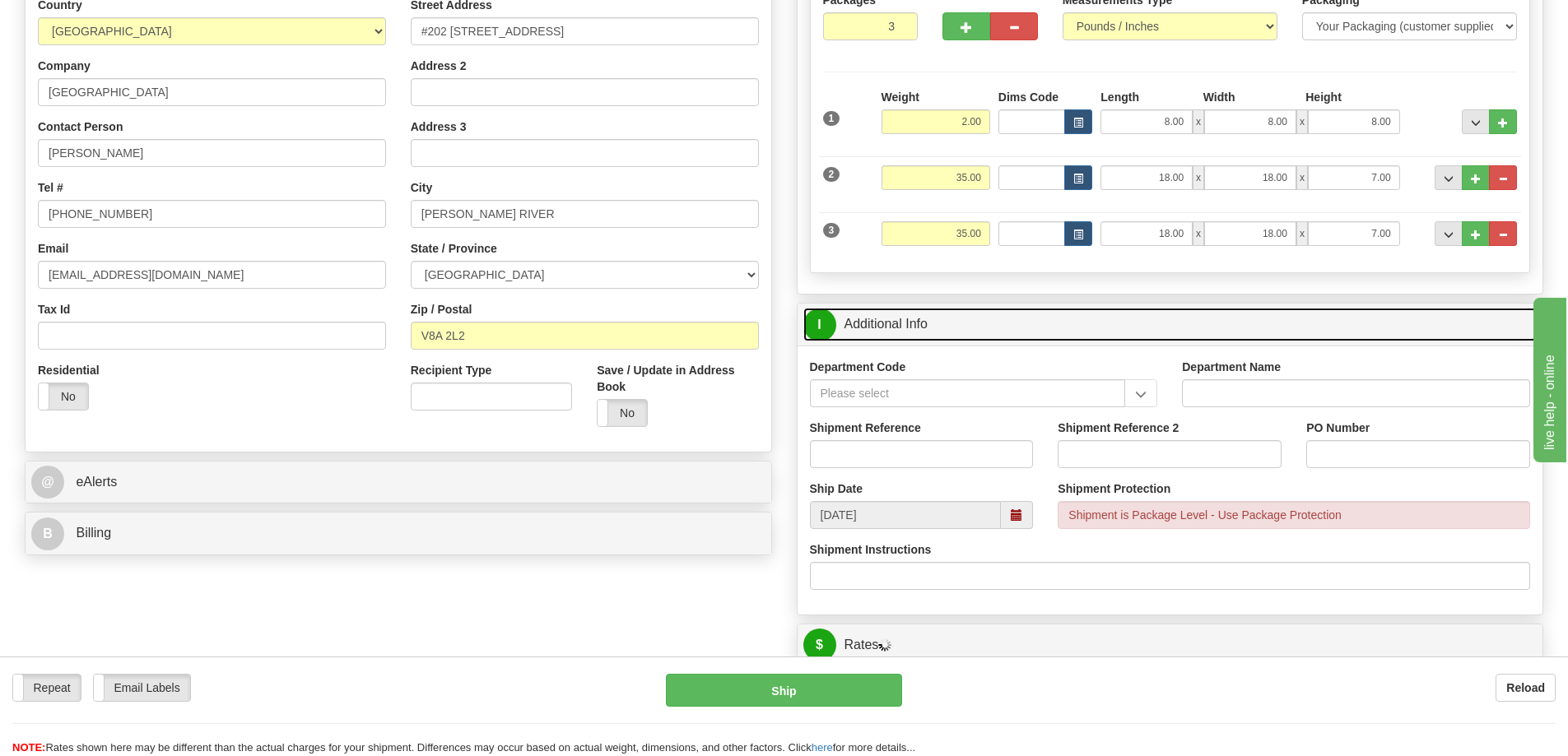
scroll to position [247, 0]
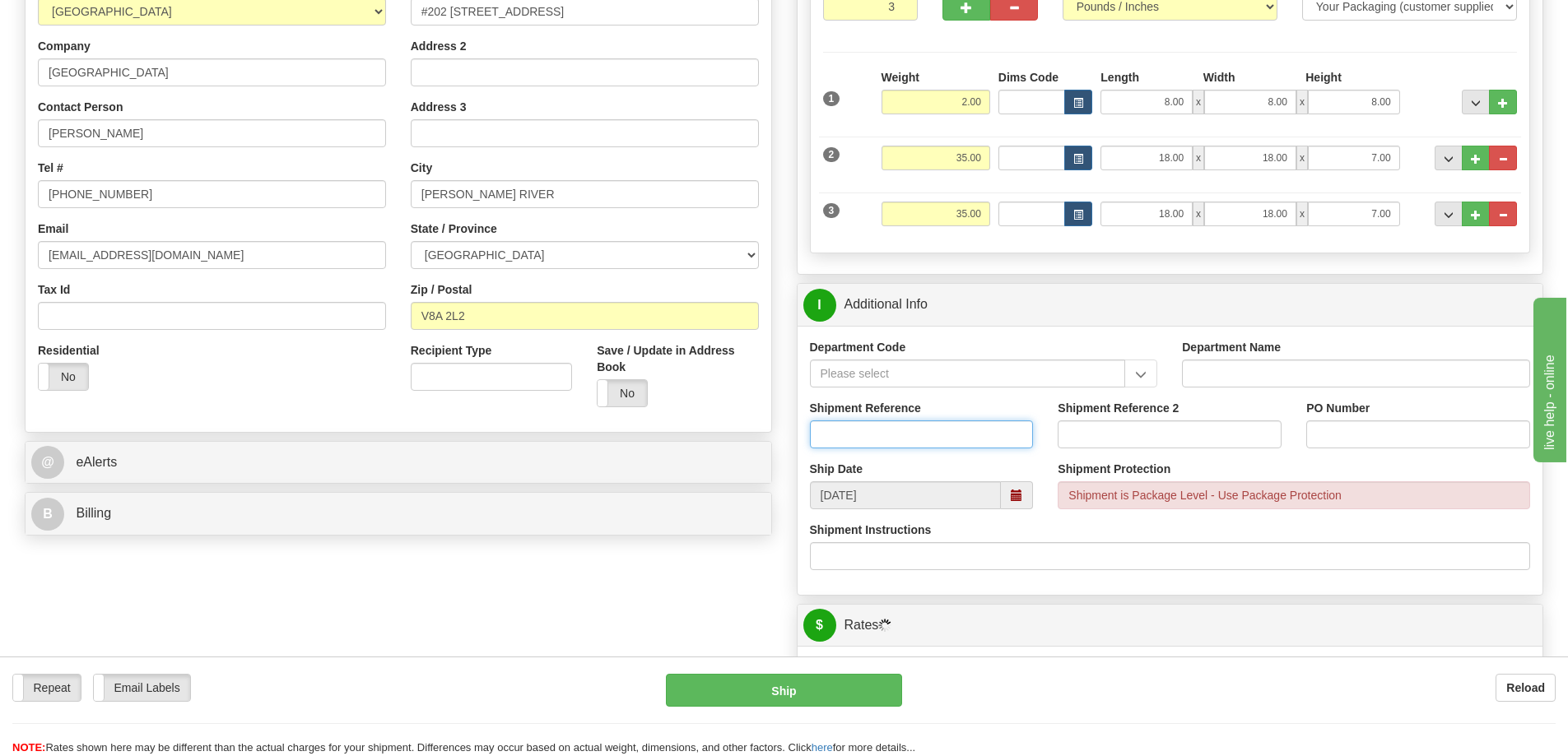
click at [887, 425] on input "Shipment Reference" at bounding box center [921, 434] width 224 height 28
type input "S45739-30682, S45951-30724"
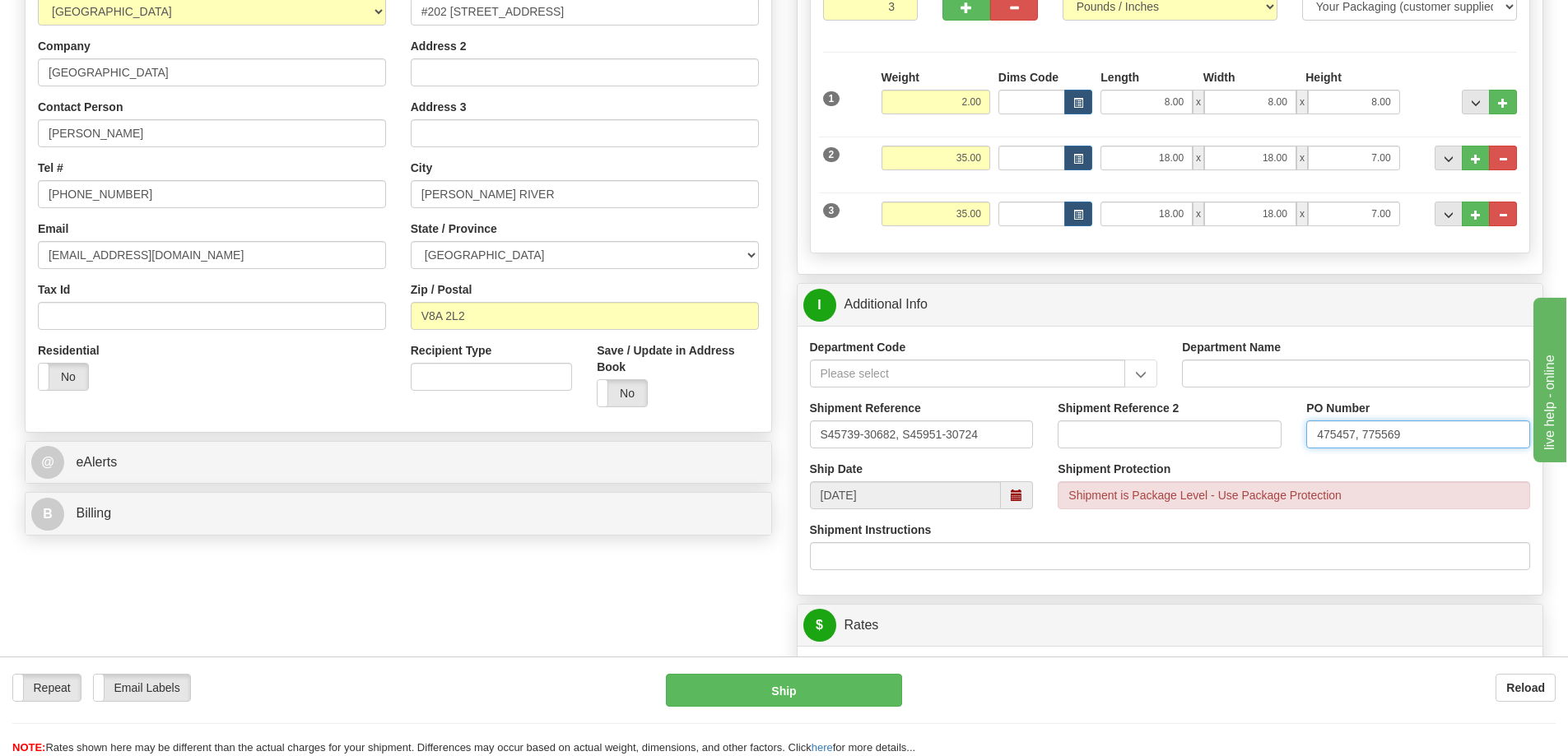
type input "475457, 775569"
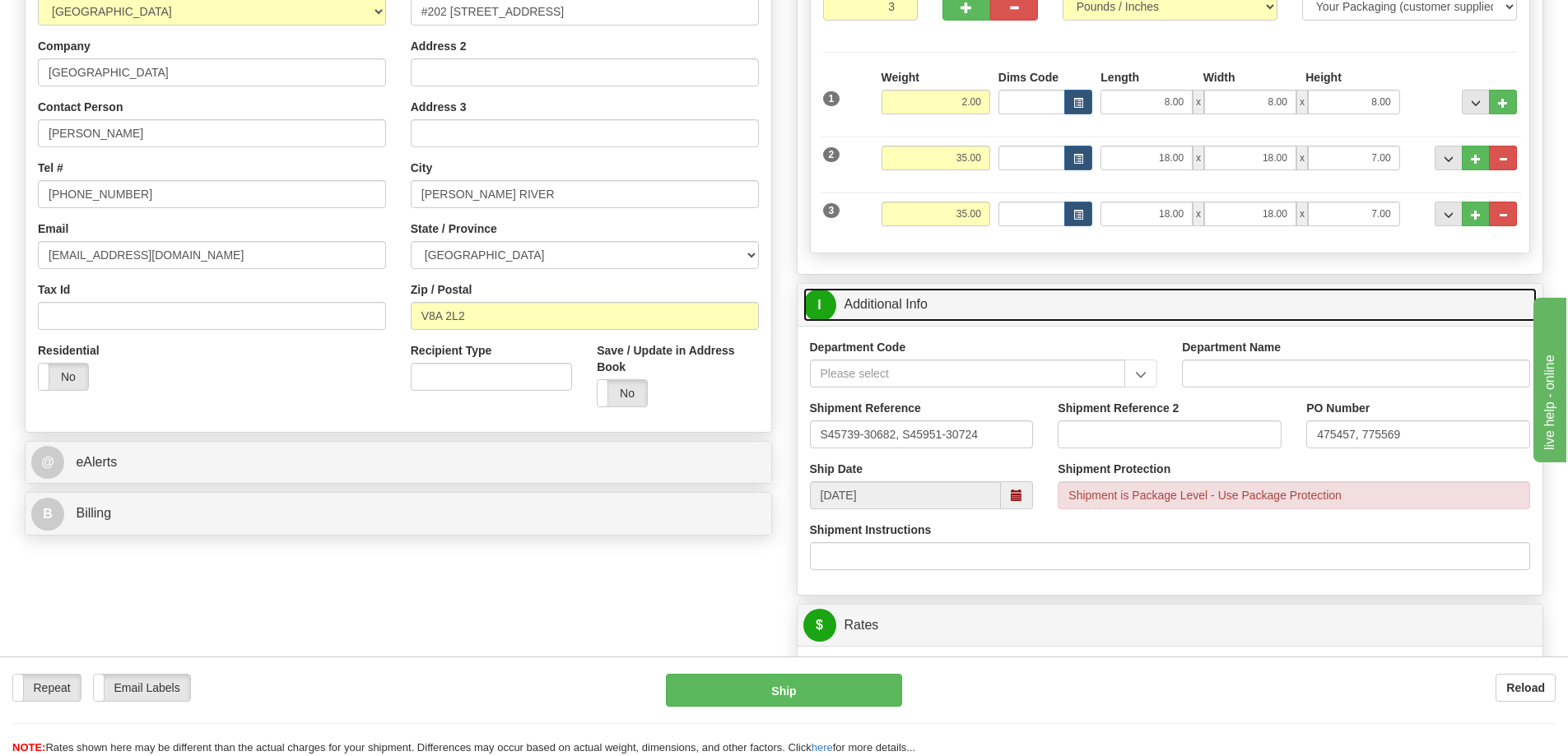
click at [1009, 305] on link "I Additional Info" at bounding box center [1170, 304] width 734 height 33
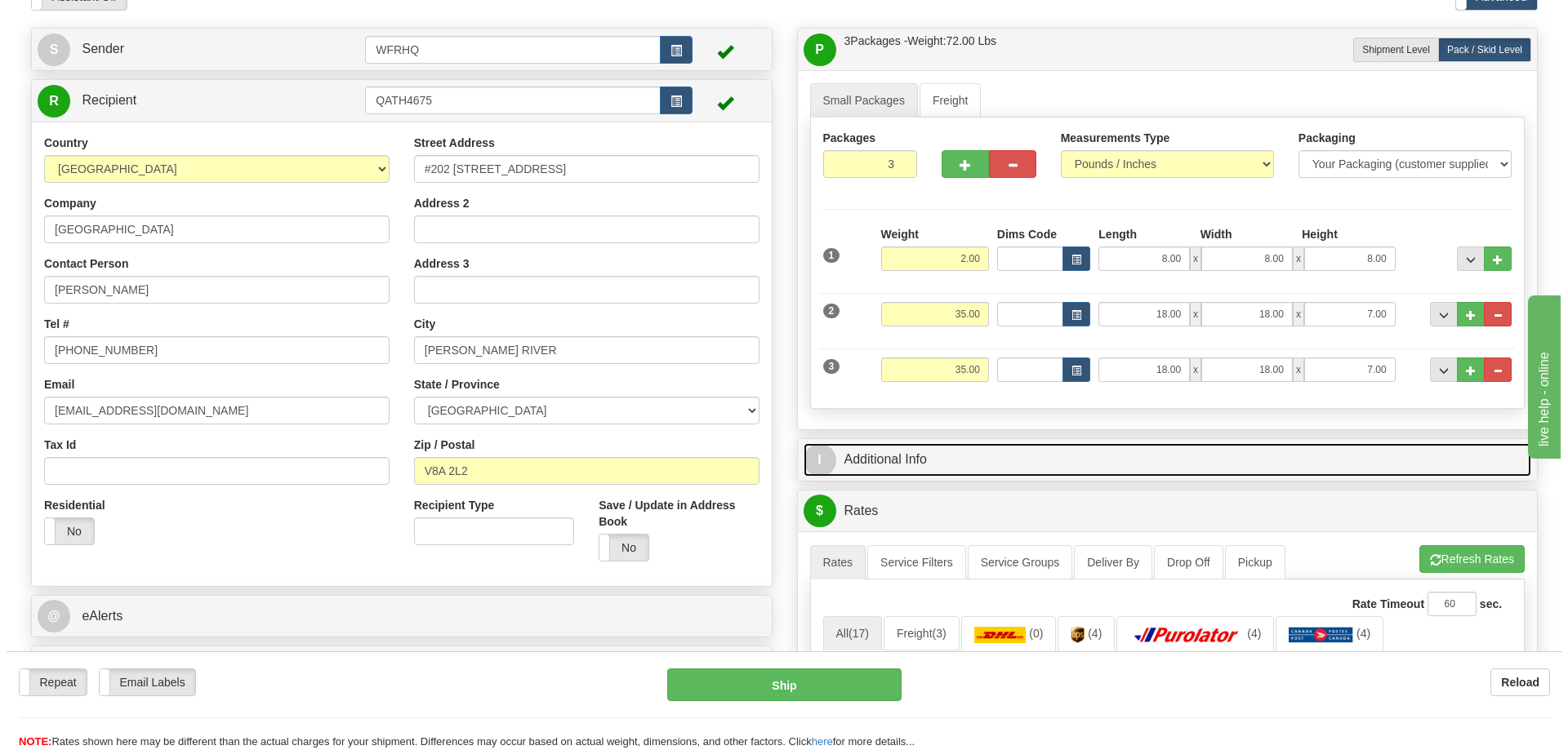
scroll to position [0, 0]
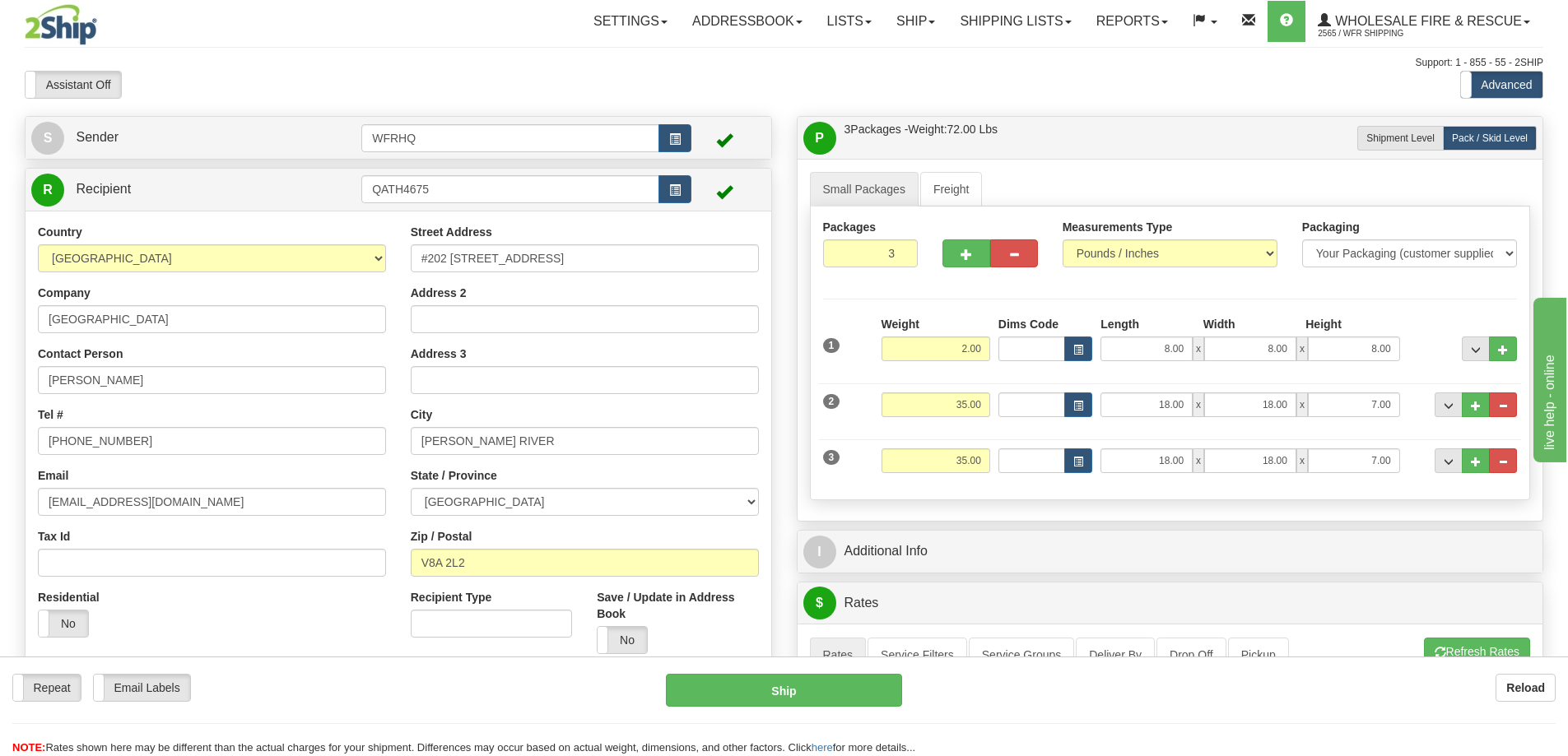
click at [1059, 120] on div "P Packages / Skids 3 Packages - Weight: 72.00 Lbs 1 Skids - Weight: 0.00 Lbs Sh…" at bounding box center [1170, 137] width 746 height 42
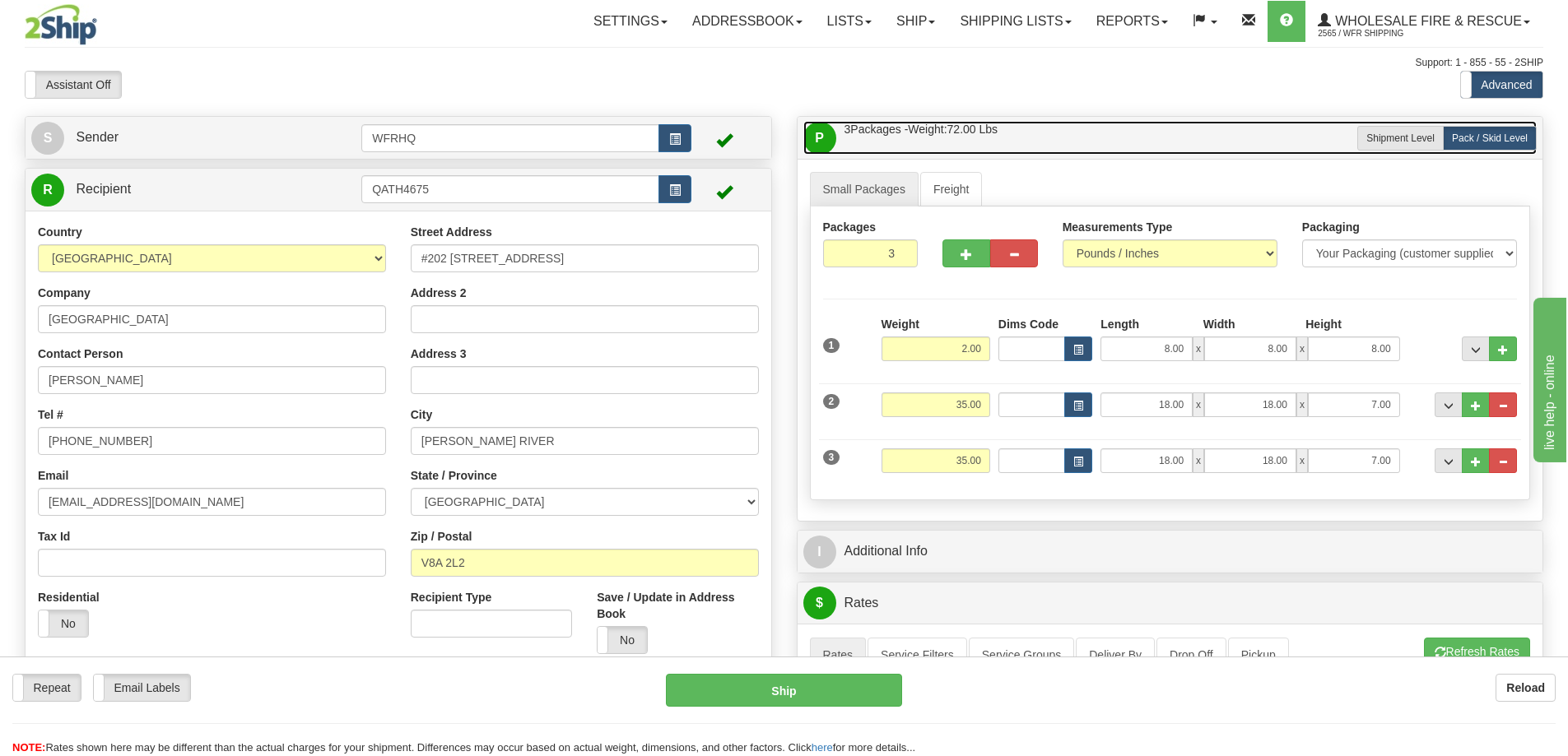
click at [1060, 132] on link "P Packages / Skids 3 Packages - Weight: 72.00 Lbs 1 Skids - Weight: 0.00 Lbs" at bounding box center [1170, 137] width 734 height 33
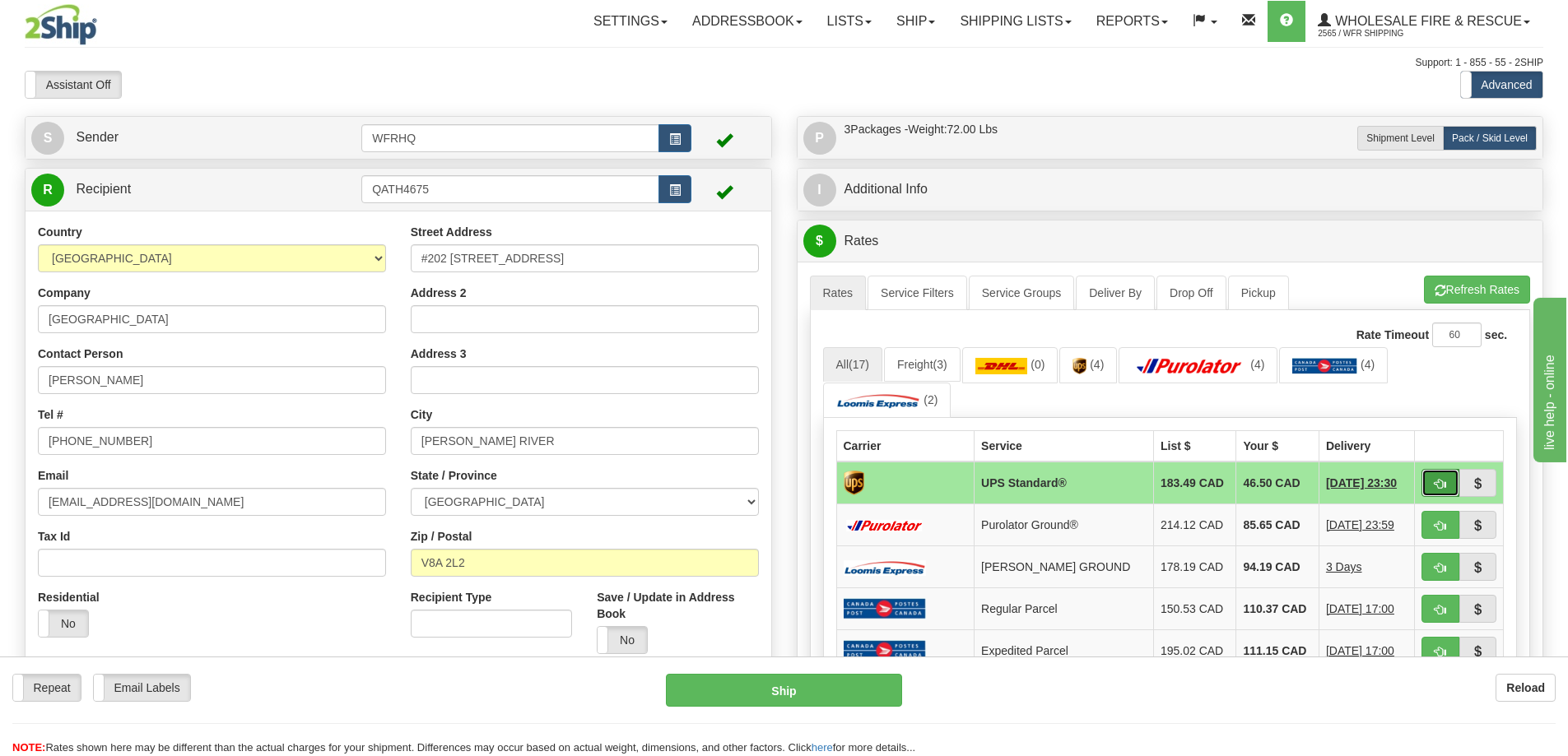
click at [1442, 483] on span "button" at bounding box center [1440, 484] width 11 height 10
type input "11"
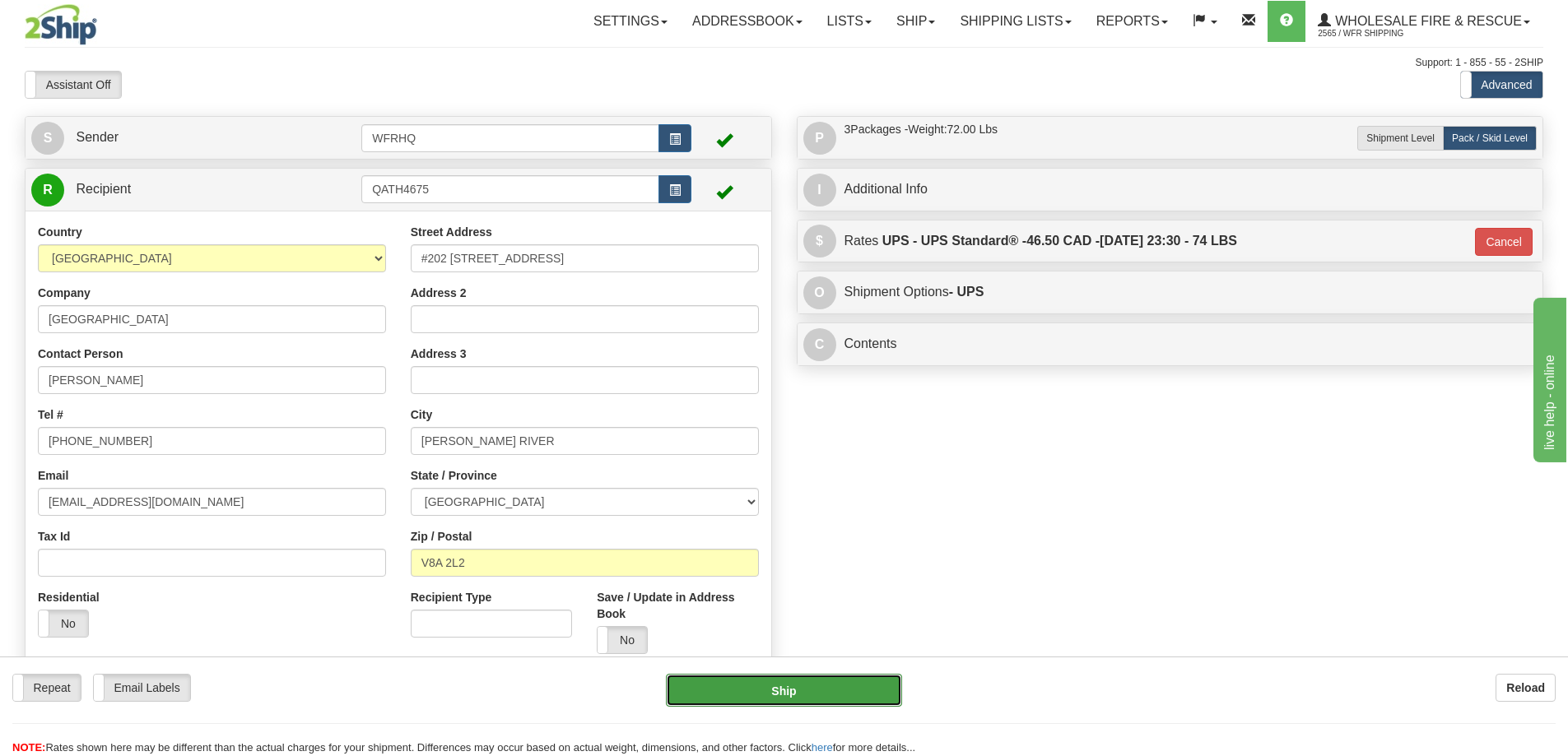
click at [825, 706] on button "Ship" at bounding box center [784, 690] width 236 height 33
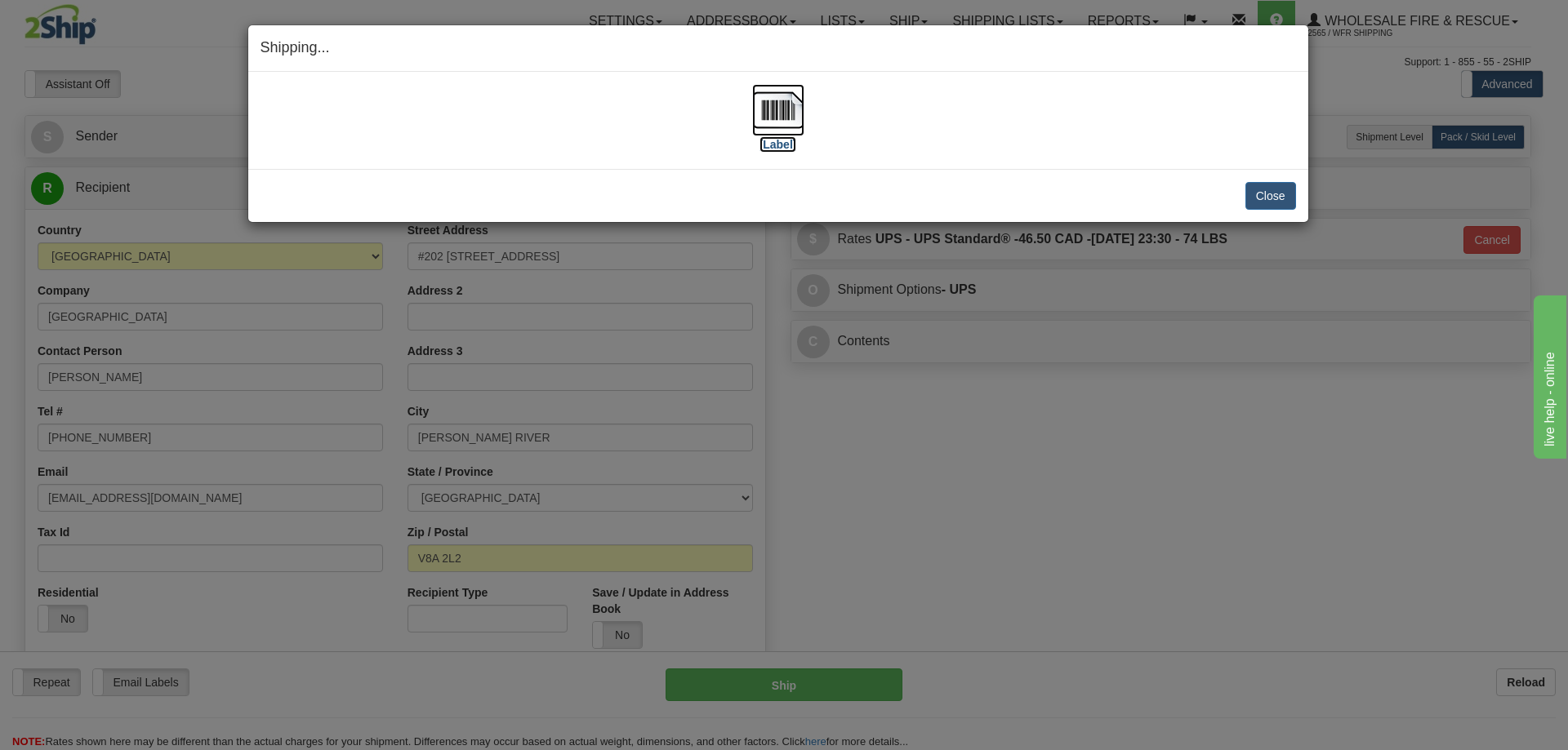
click at [771, 105] on img at bounding box center [778, 110] width 53 height 53
